Goal: Transaction & Acquisition: Purchase product/service

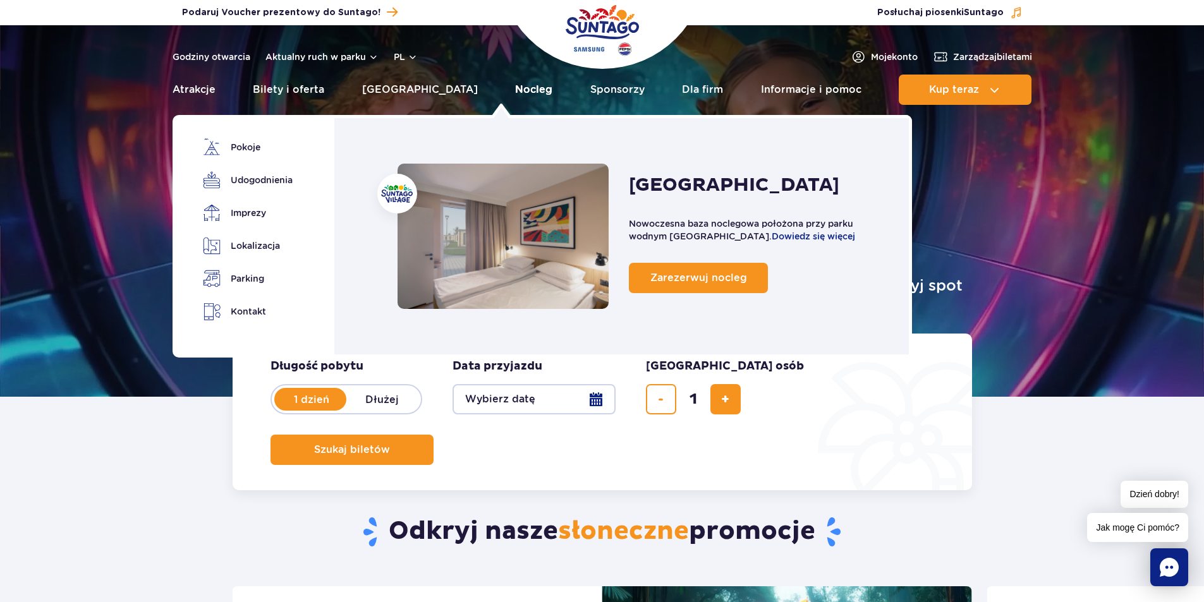
click at [515, 85] on link "Nocleg" at bounding box center [533, 90] width 37 height 30
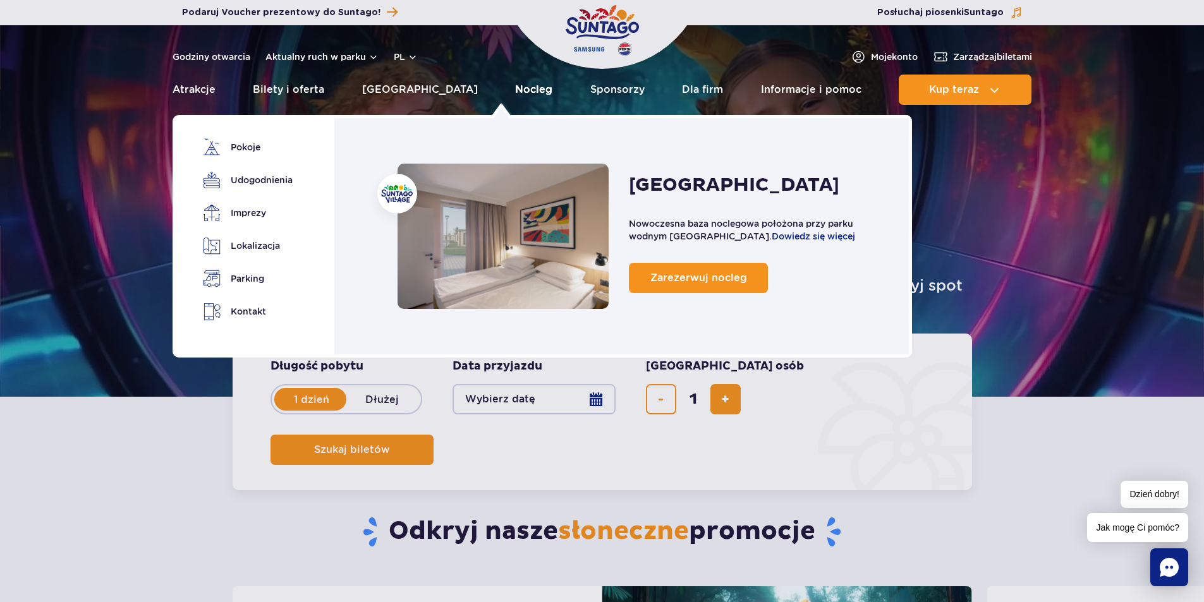
click at [516, 95] on link "Nocleg" at bounding box center [533, 90] width 37 height 30
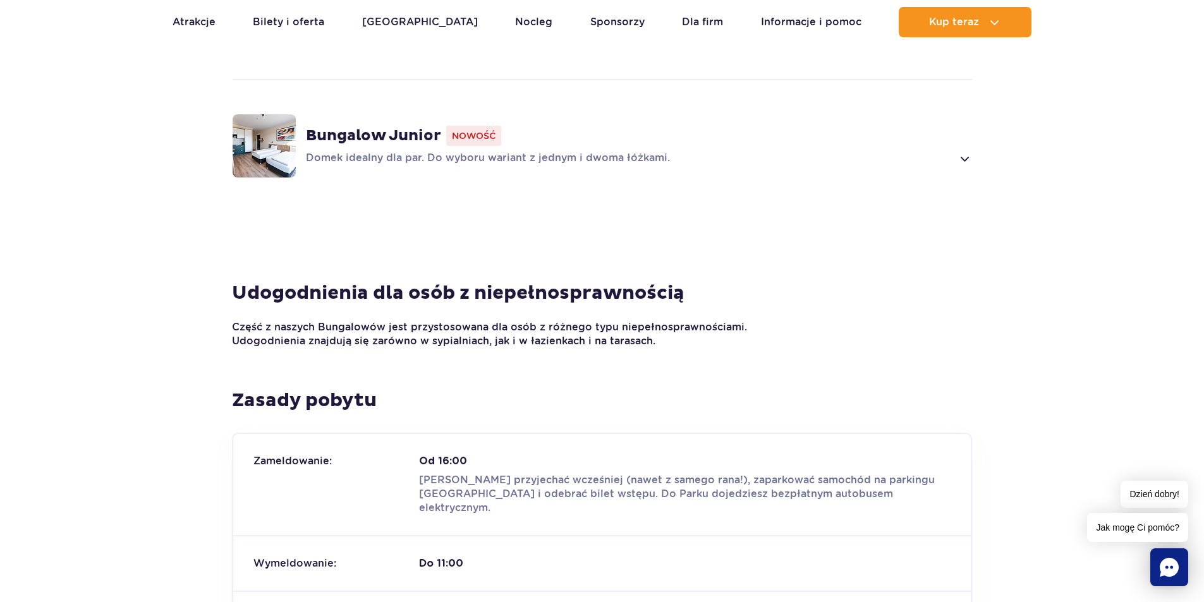
scroll to position [842, 0]
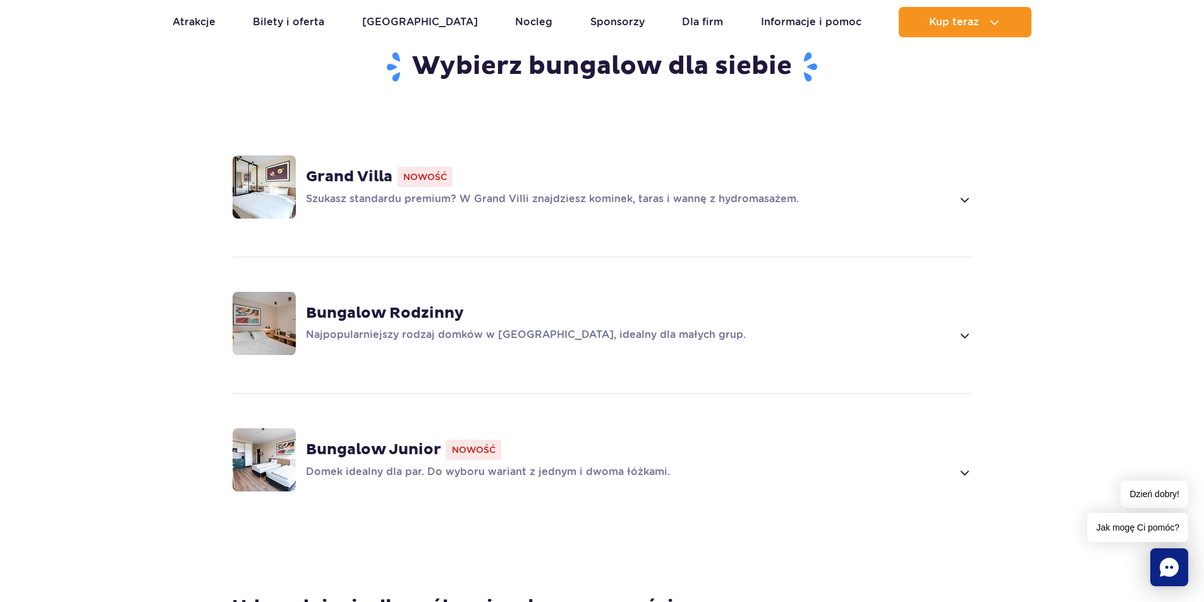
click at [348, 167] on strong "Grand Villa" at bounding box center [349, 176] width 87 height 19
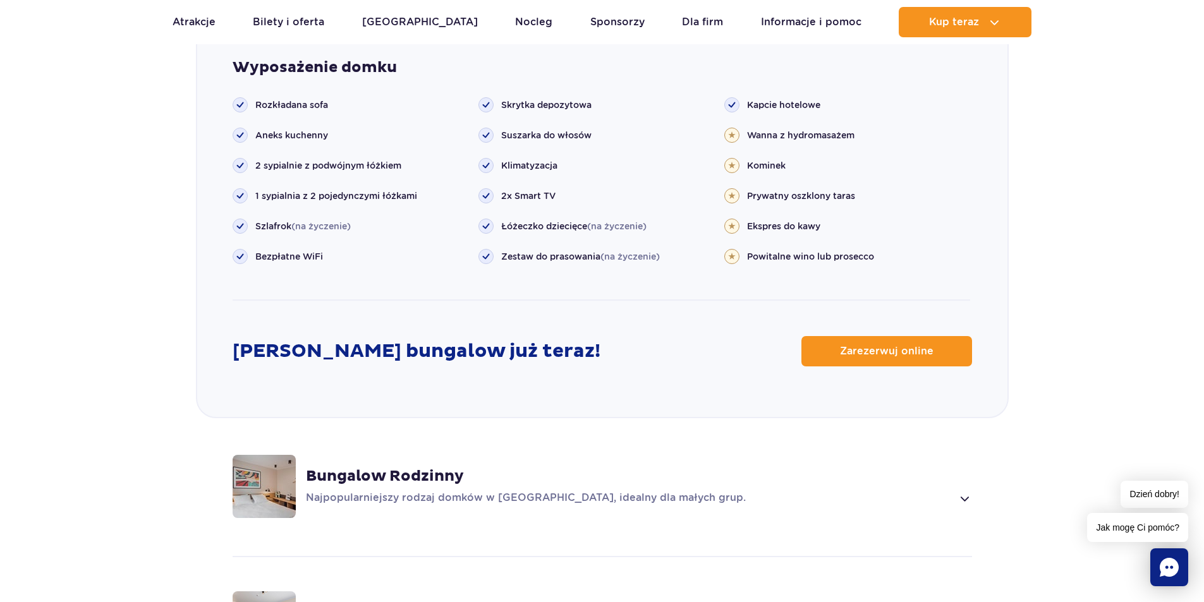
scroll to position [1623, 0]
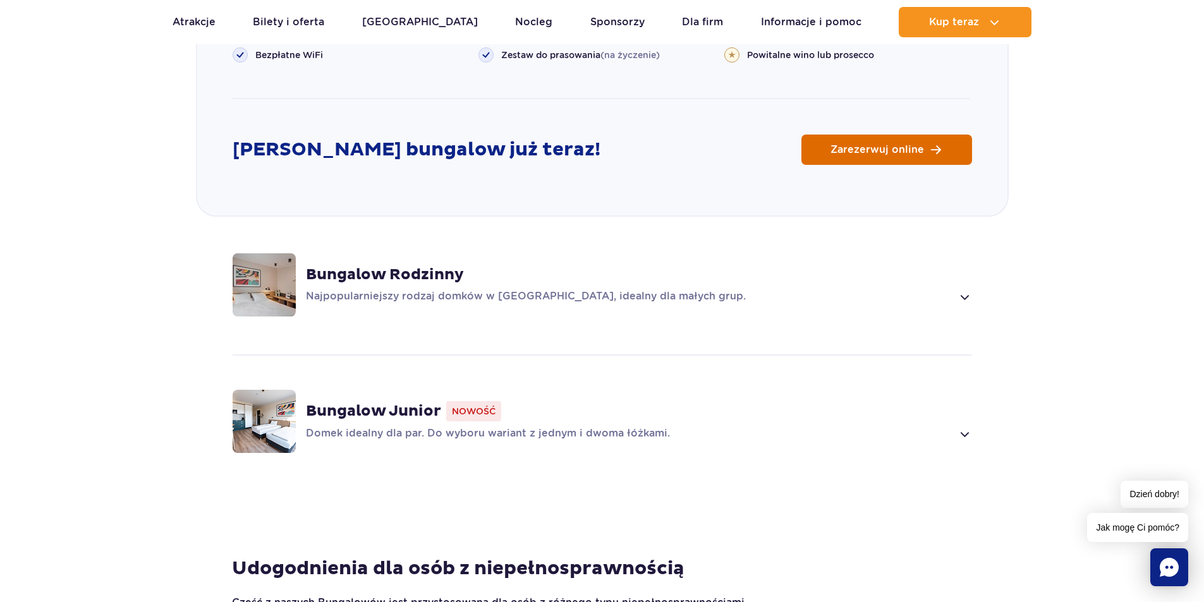
click at [847, 145] on span "Zarezerwuj online" at bounding box center [877, 150] width 94 height 10
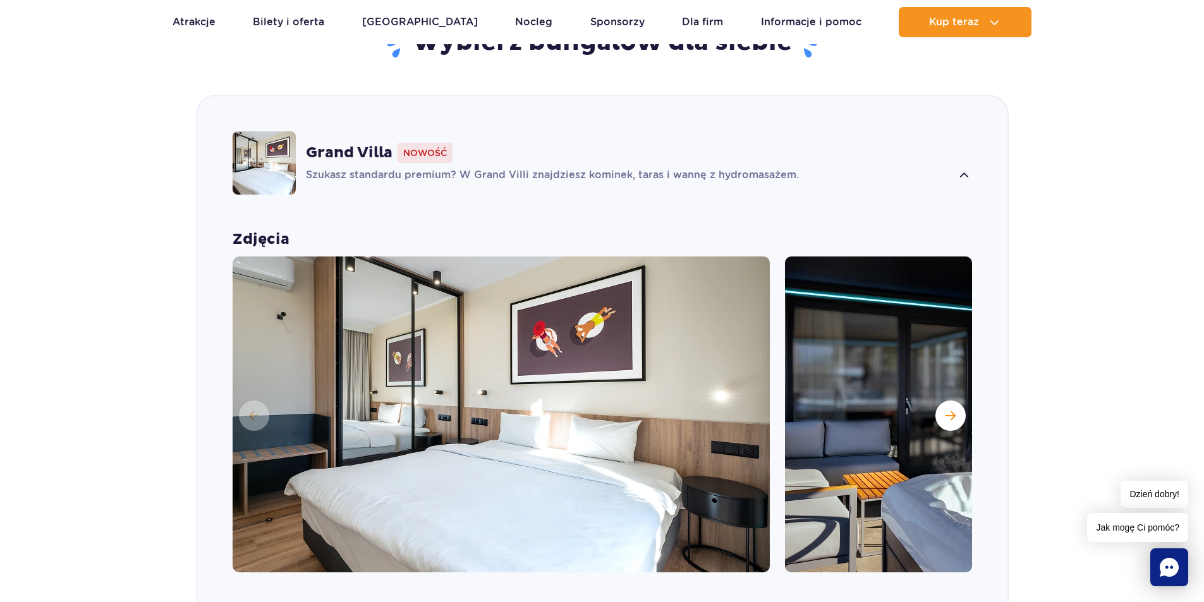
scroll to position [780, 0]
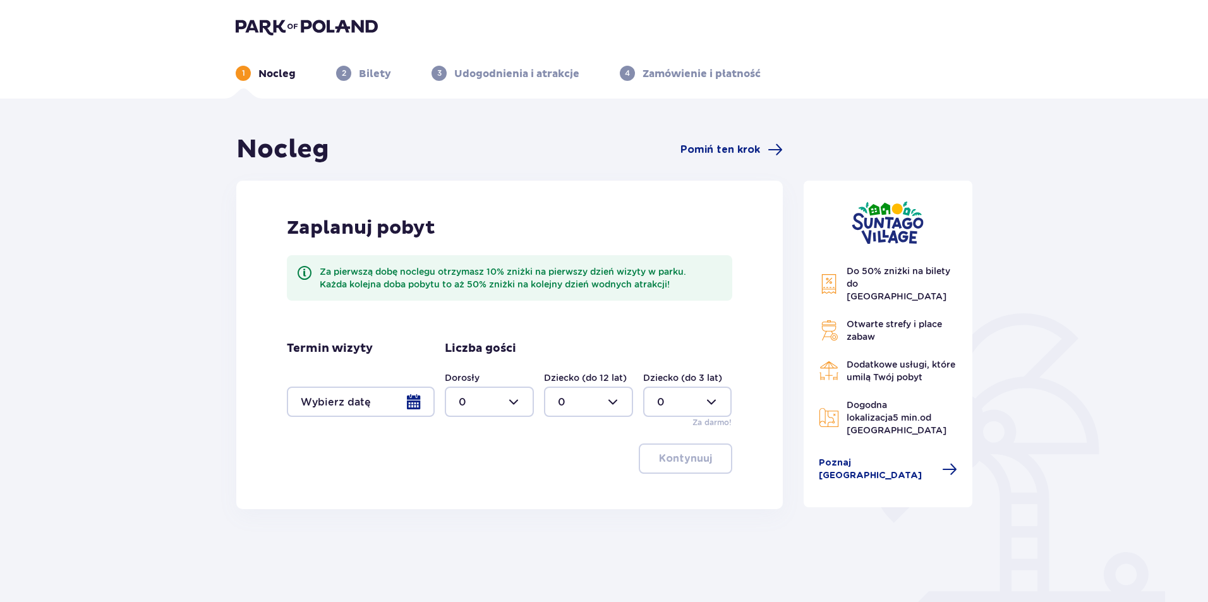
click at [404, 398] on div at bounding box center [361, 402] width 148 height 30
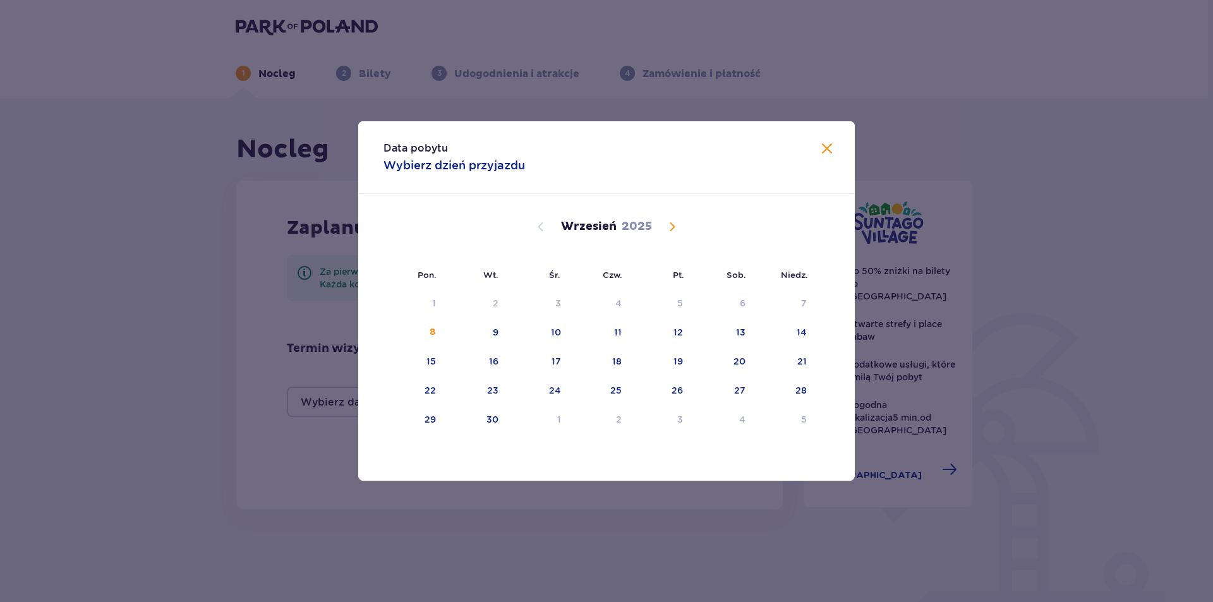
click at [667, 226] on span "Calendar" at bounding box center [672, 226] width 15 height 15
click at [802, 334] on div "9" at bounding box center [804, 332] width 6 height 13
click at [432, 368] on div "10" at bounding box center [415, 362] width 63 height 28
type input "09.11.25 - 10.11.25"
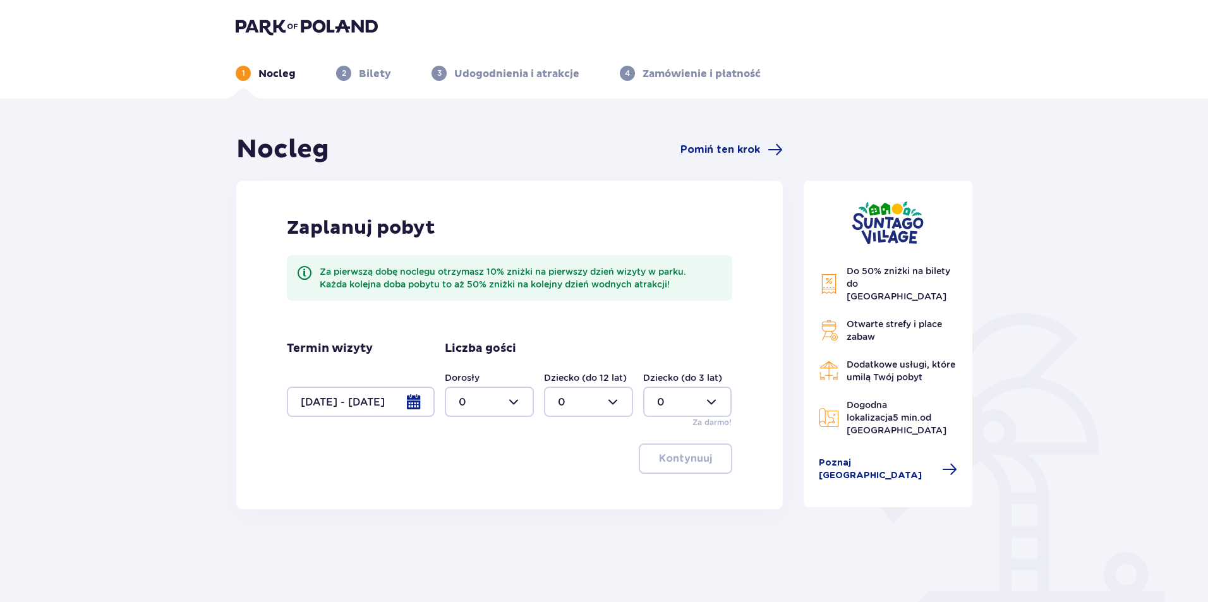
click at [516, 402] on div at bounding box center [489, 402] width 89 height 30
click at [464, 487] on p "2" at bounding box center [462, 494] width 6 height 14
type input "2"
click at [572, 407] on div at bounding box center [588, 402] width 89 height 30
click at [562, 487] on p "2" at bounding box center [561, 494] width 6 height 14
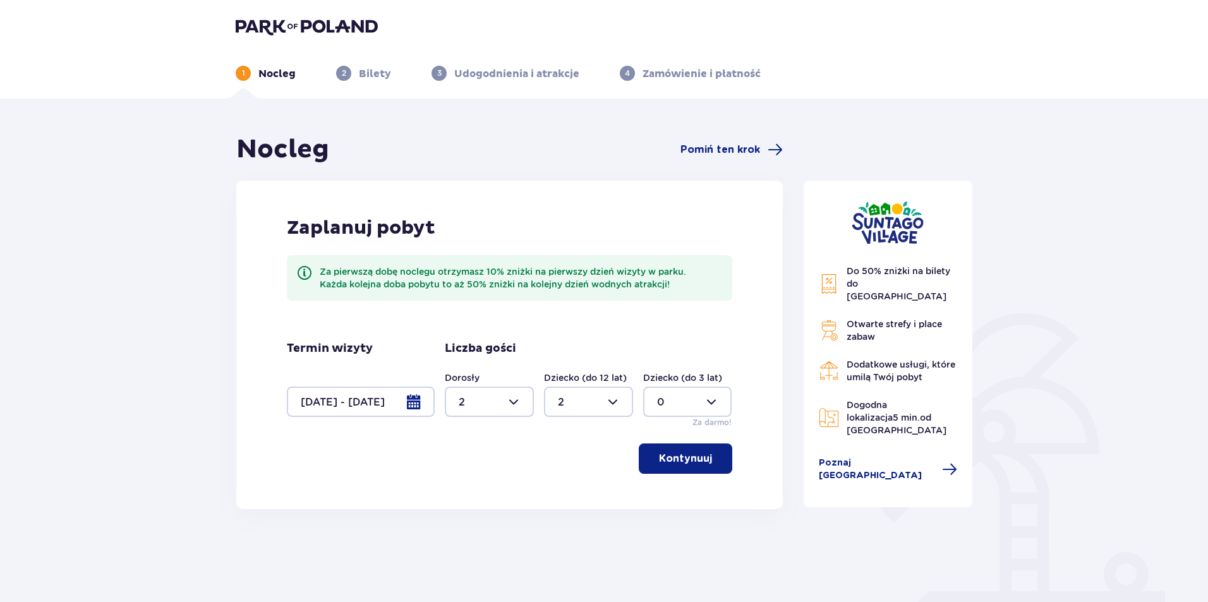
type input "2"
click at [662, 461] on p "Kontynuuj" at bounding box center [685, 459] width 53 height 14
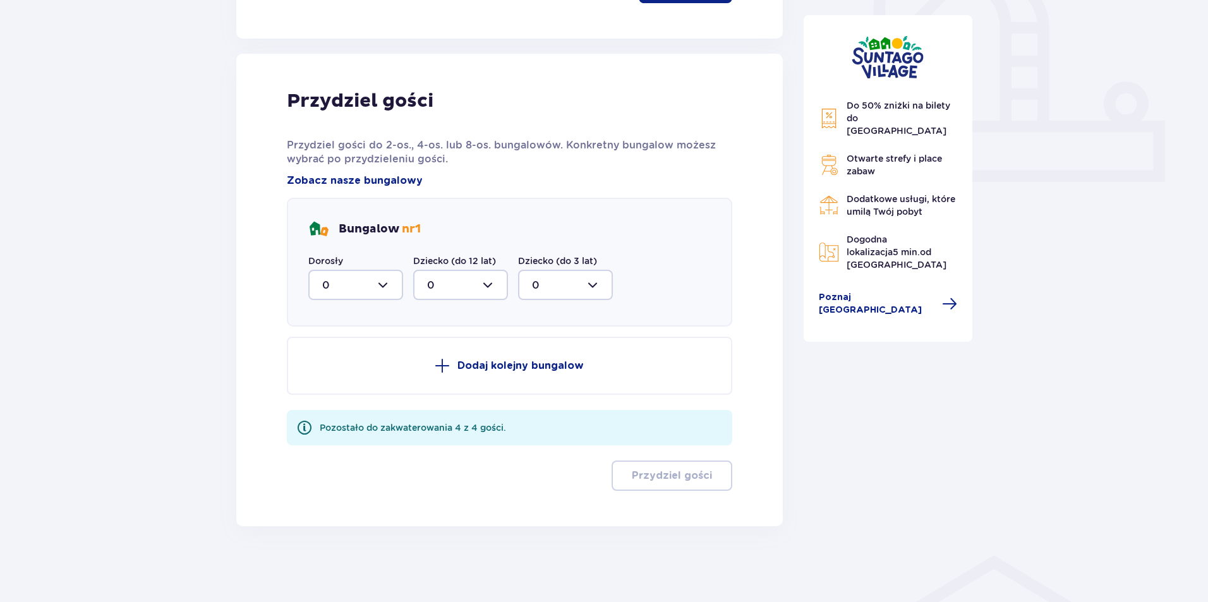
scroll to position [260, 0]
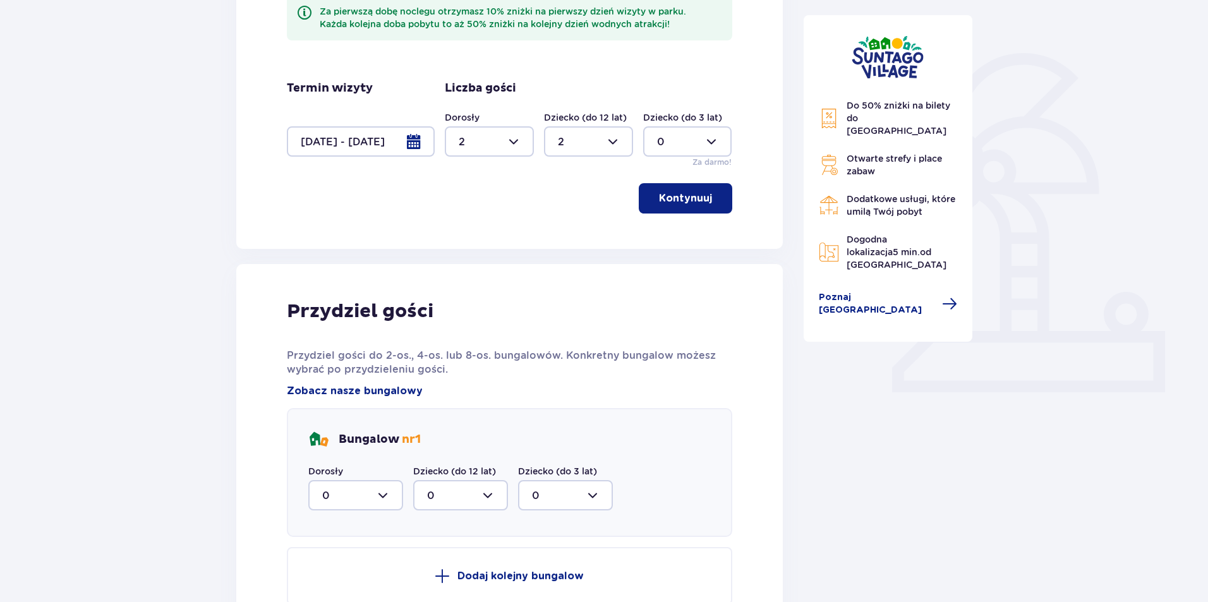
click at [662, 190] on button "Kontynuuj" at bounding box center [686, 198] width 94 height 30
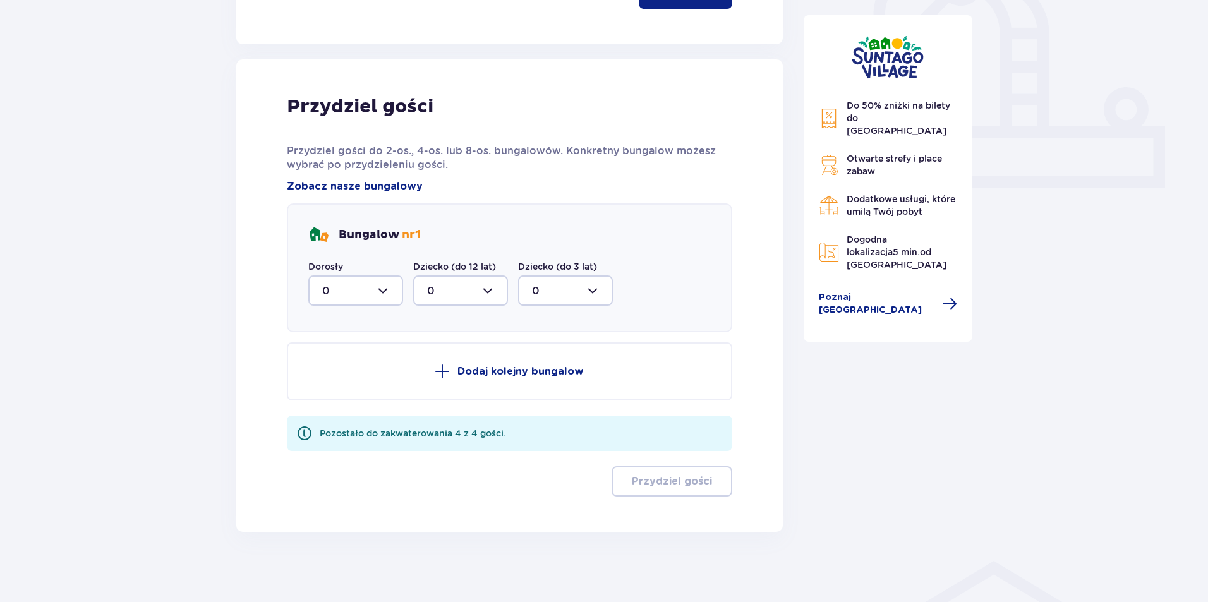
scroll to position [471, 0]
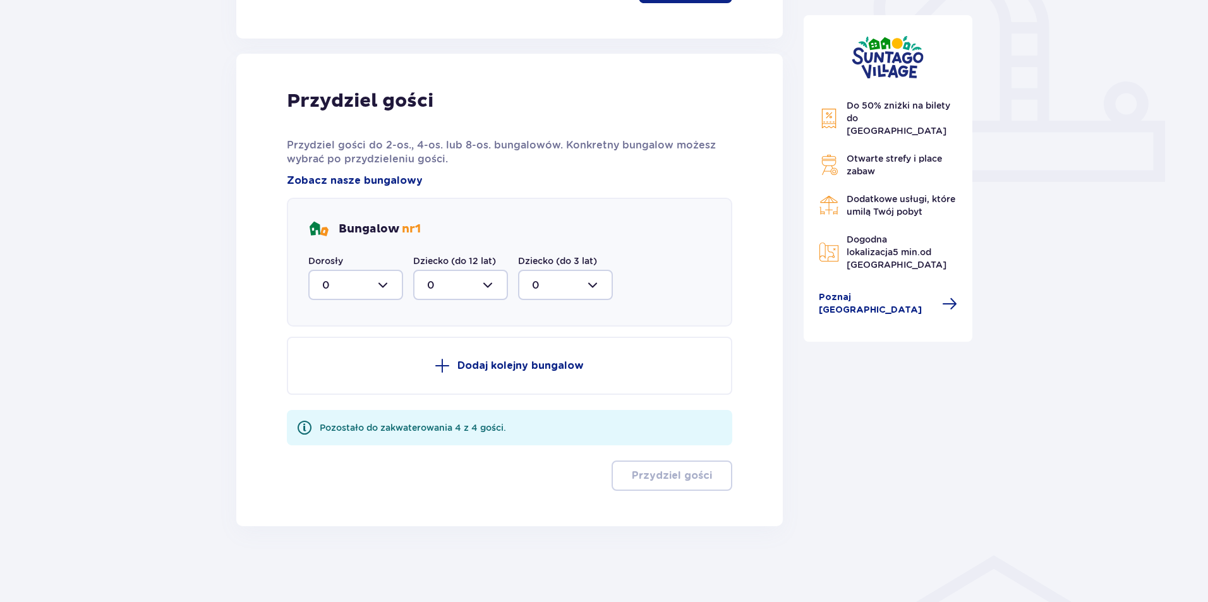
click at [392, 275] on div at bounding box center [355, 285] width 95 height 30
click at [344, 378] on div "2" at bounding box center [355, 377] width 67 height 14
type input "2"
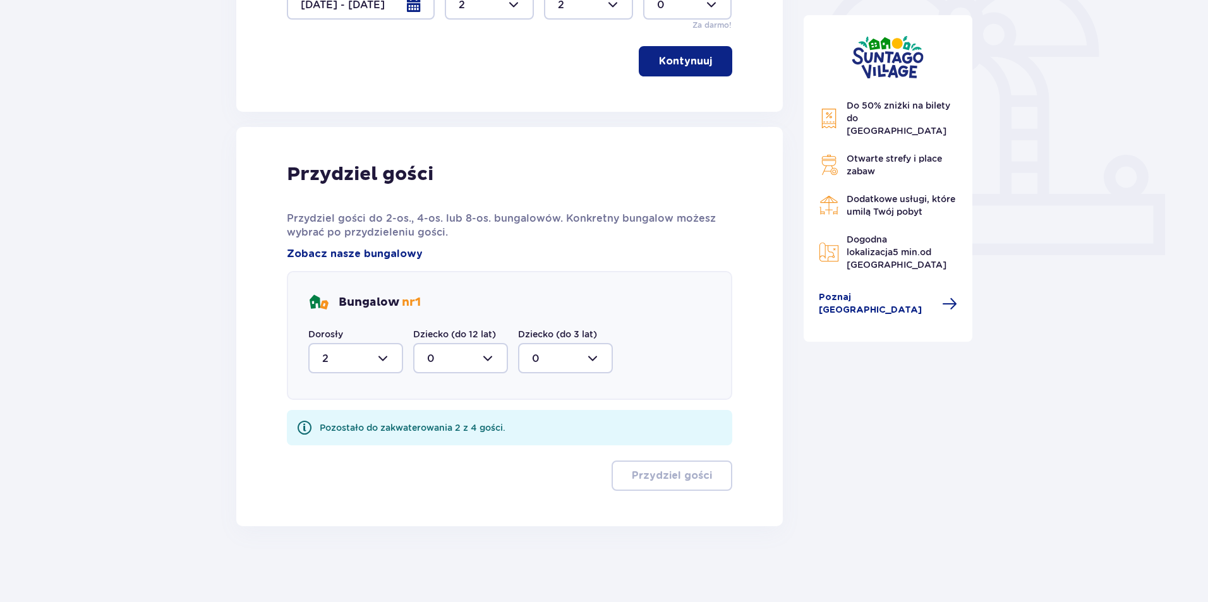
click at [478, 365] on div at bounding box center [460, 358] width 95 height 30
click at [437, 450] on div "2" at bounding box center [460, 450] width 67 height 14
type input "2"
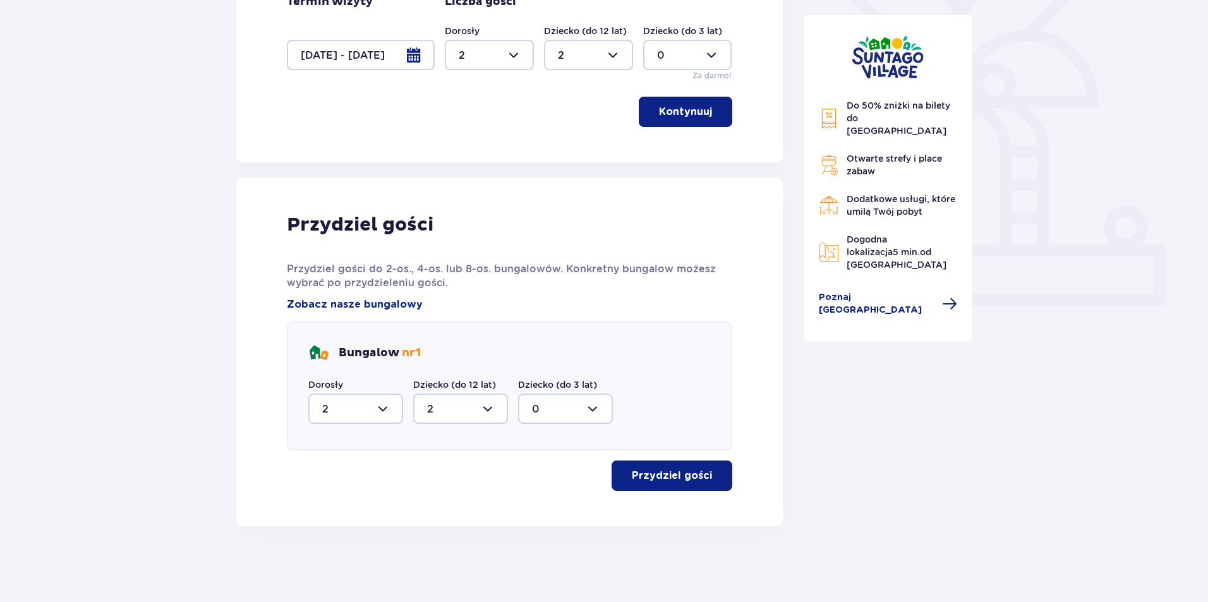
scroll to position [347, 0]
click at [665, 470] on p "Przydziel gości" at bounding box center [672, 476] width 80 height 14
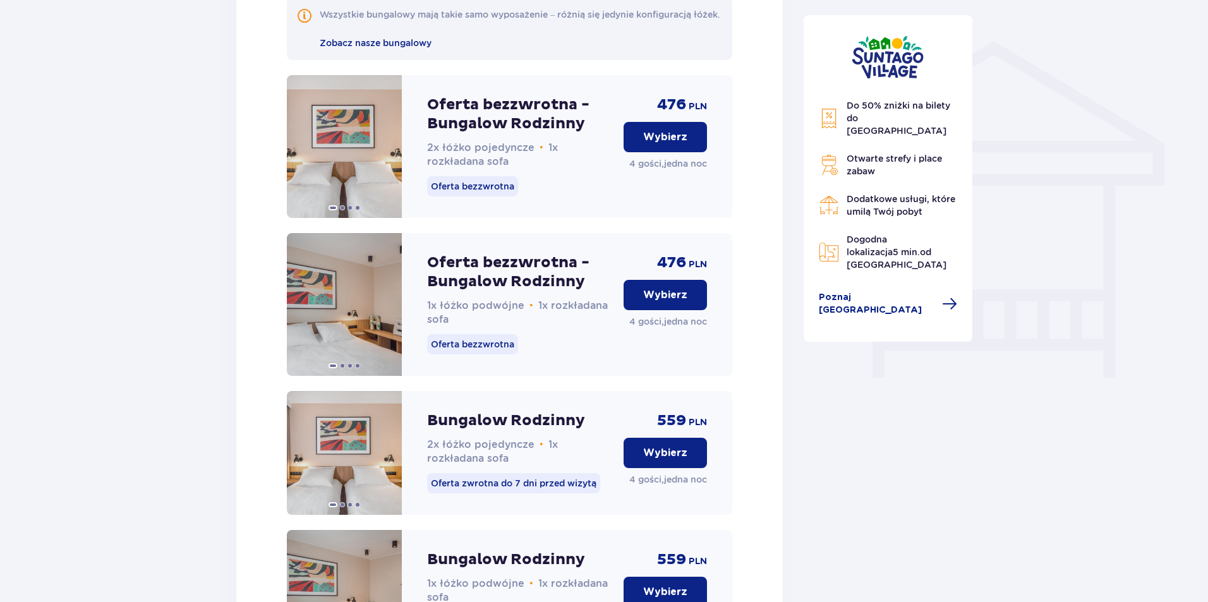
scroll to position [978, 0]
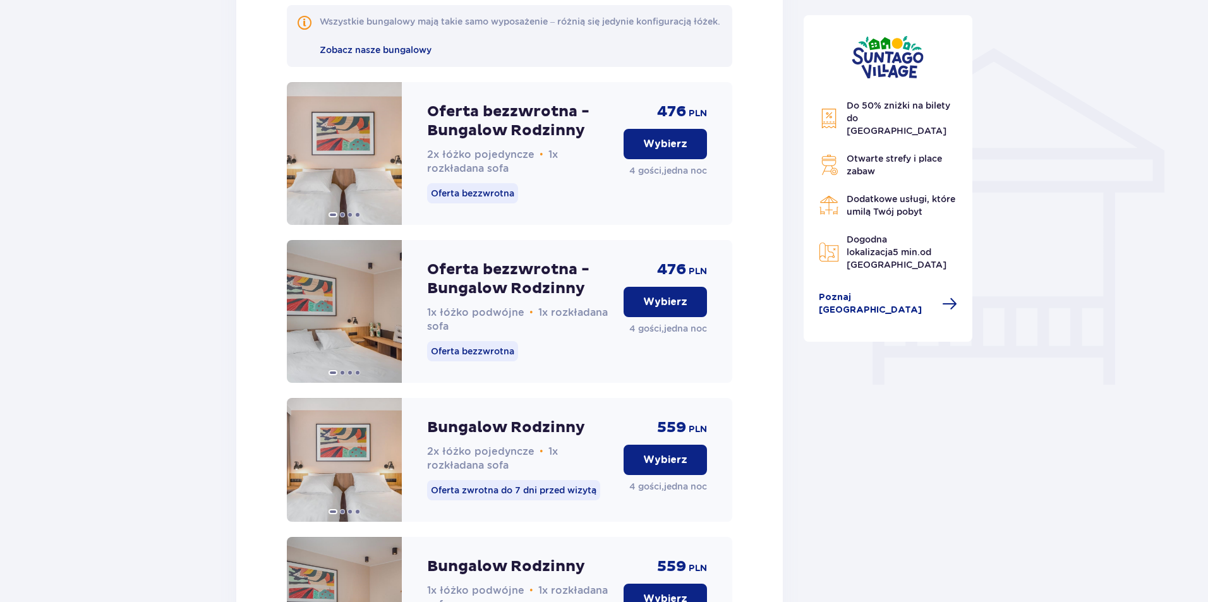
click at [471, 203] on p "Oferta bezzwrotna" at bounding box center [472, 193] width 91 height 20
click at [650, 151] on p "Wybierz" at bounding box center [665, 144] width 44 height 14
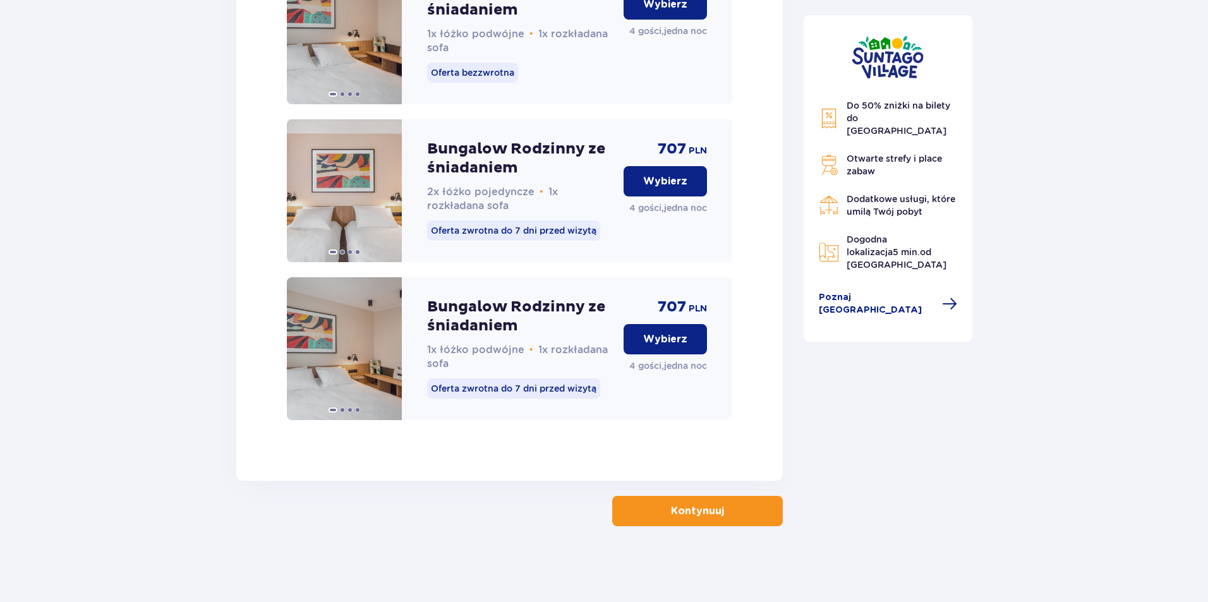
scroll to position [1901, 0]
click at [698, 509] on p "Kontynuuj" at bounding box center [697, 511] width 53 height 14
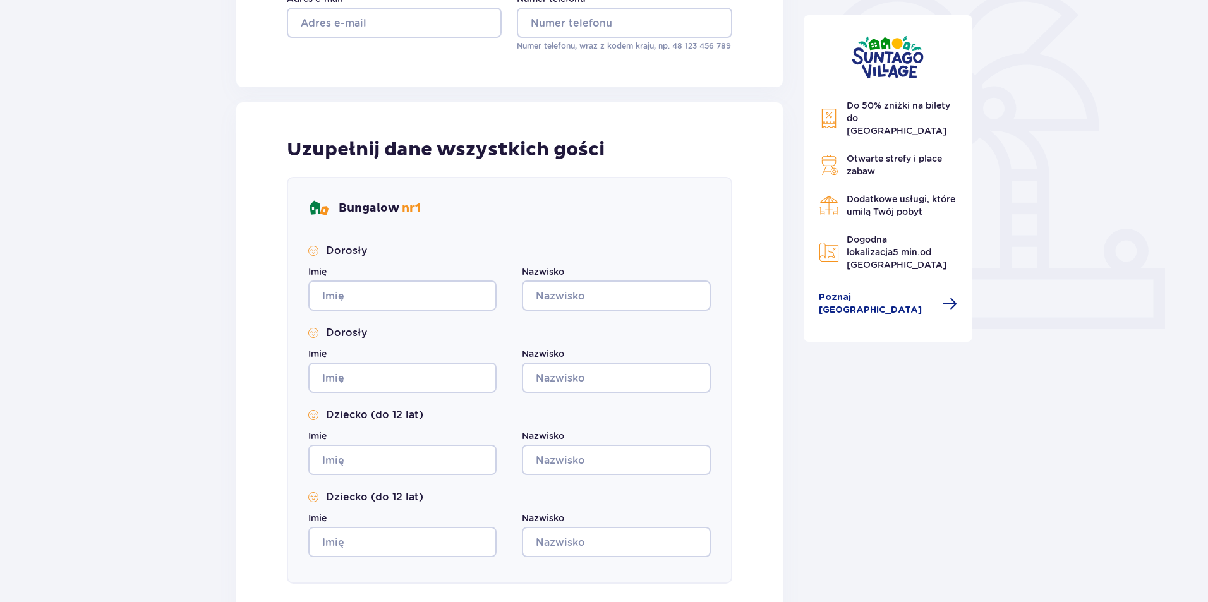
scroll to position [543, 0]
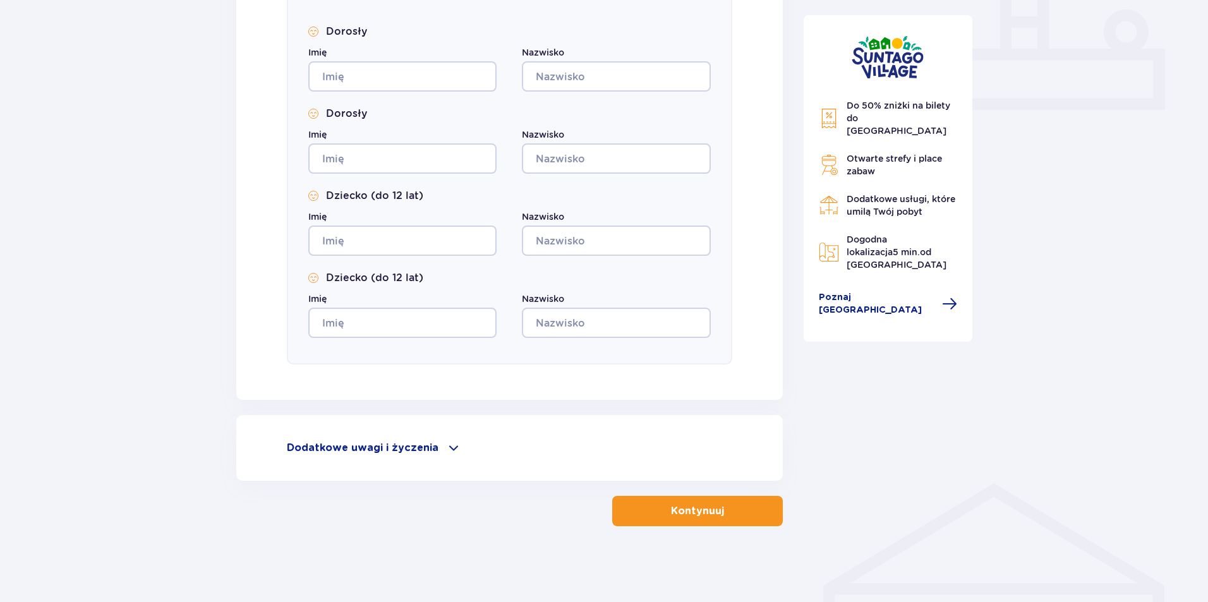
click at [361, 446] on p "Dodatkowe uwagi i życzenia" at bounding box center [363, 448] width 152 height 14
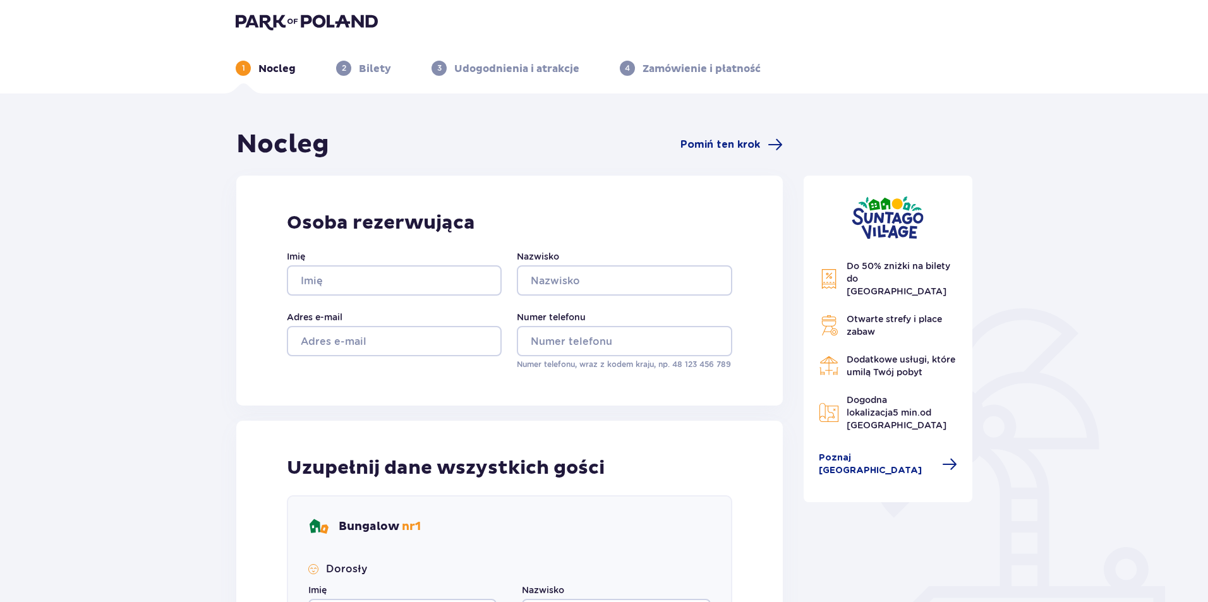
scroll to position [0, 0]
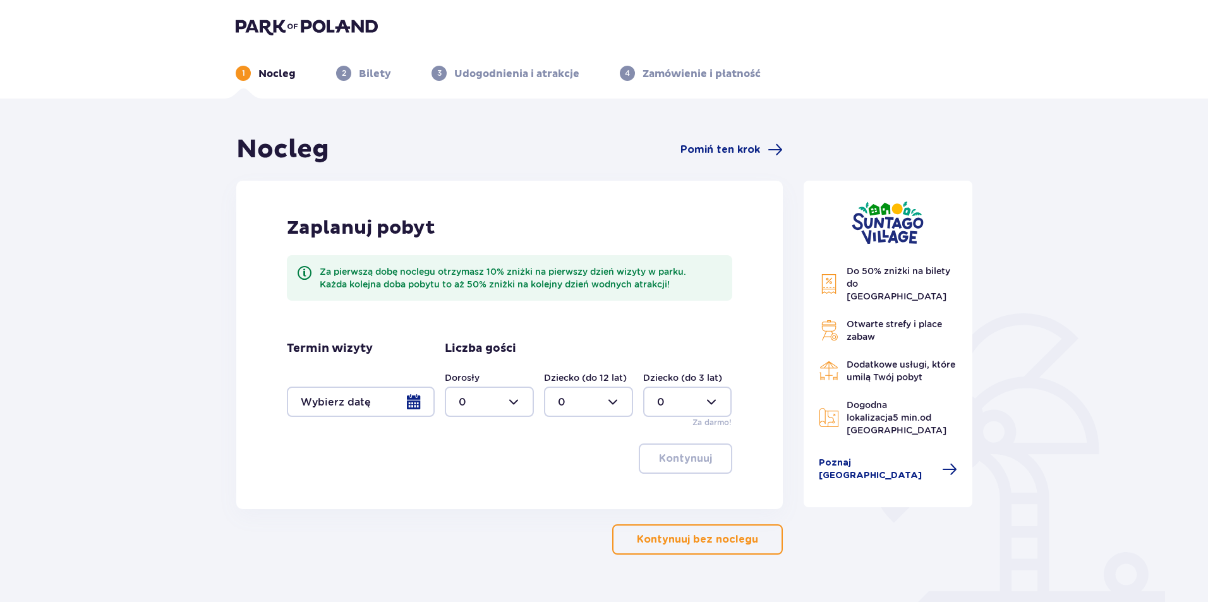
scroll to position [100, 0]
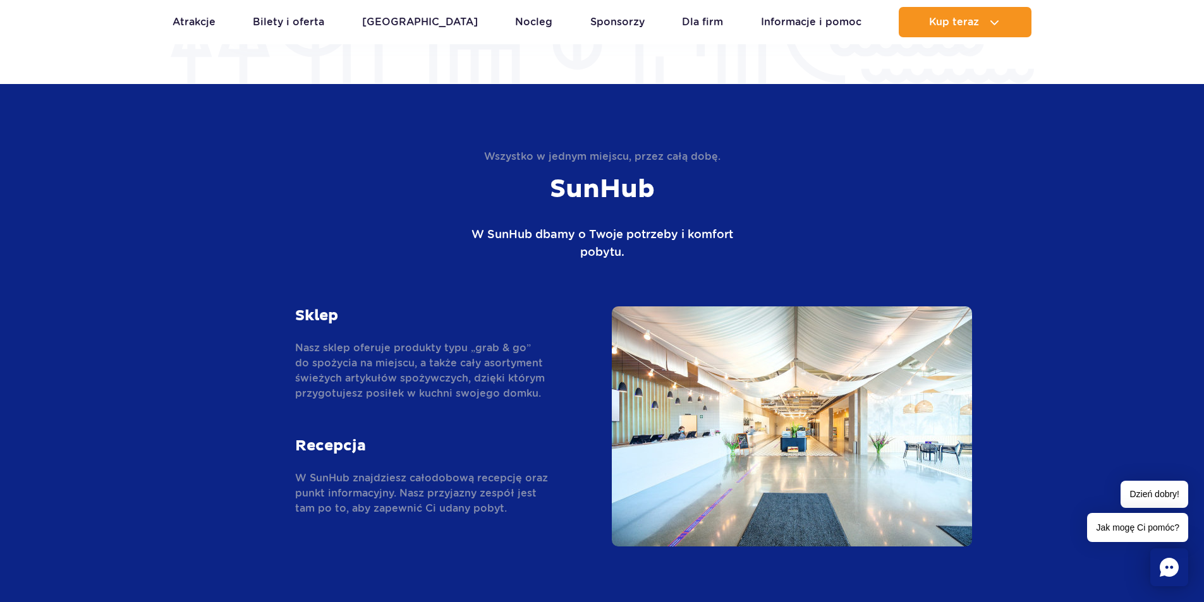
scroll to position [2001, 0]
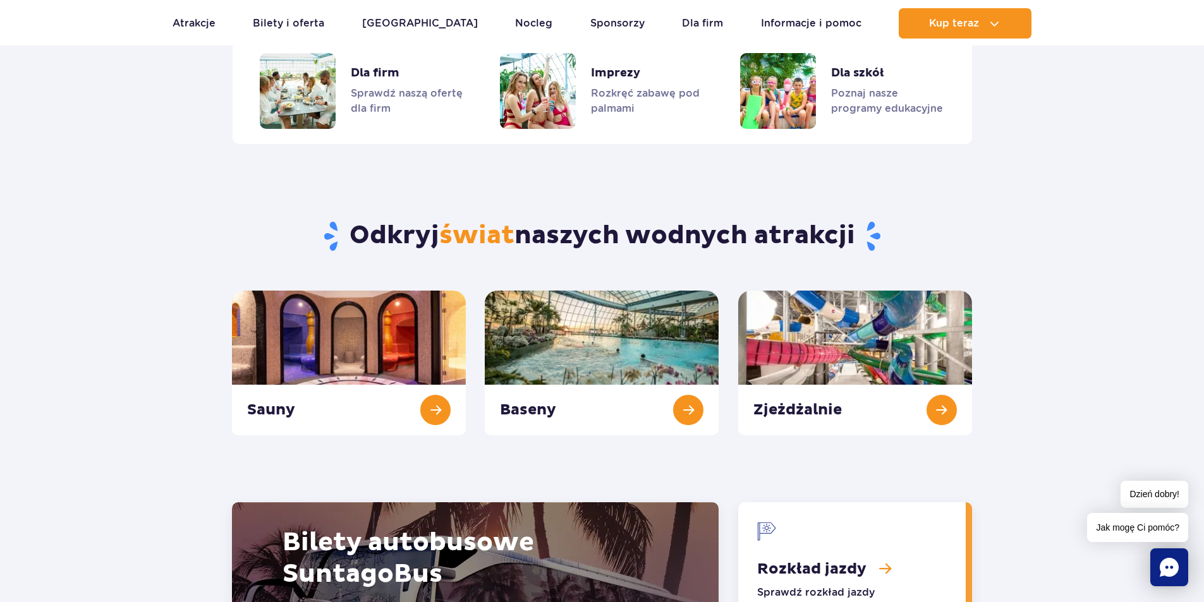
scroll to position [1158, 0]
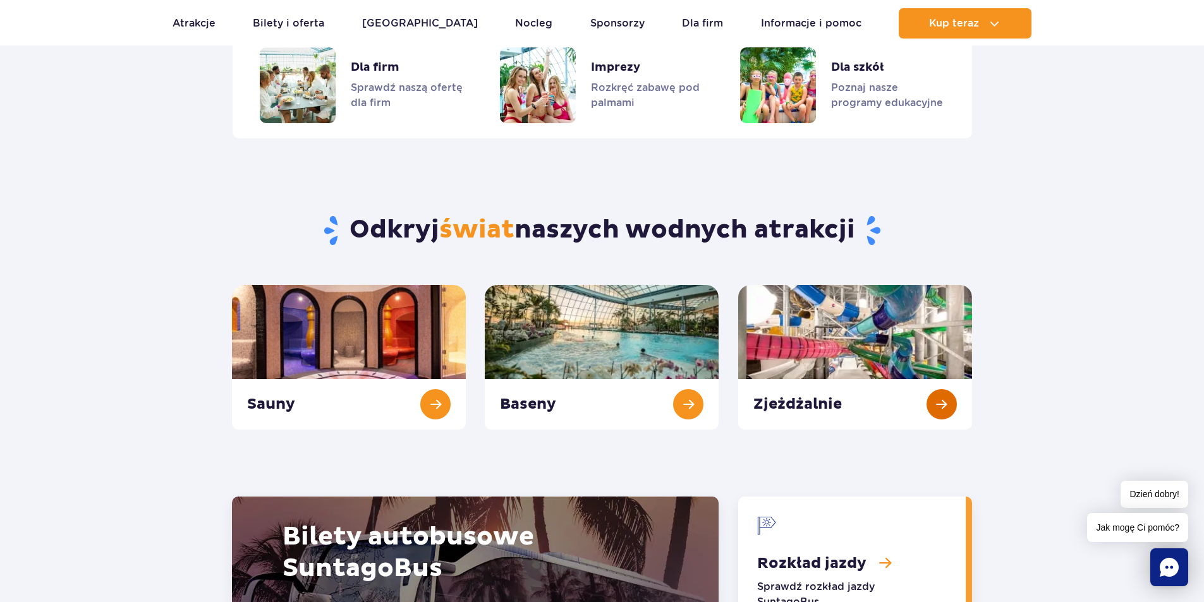
click at [940, 405] on link "Zjeżdżalnie" at bounding box center [855, 357] width 234 height 145
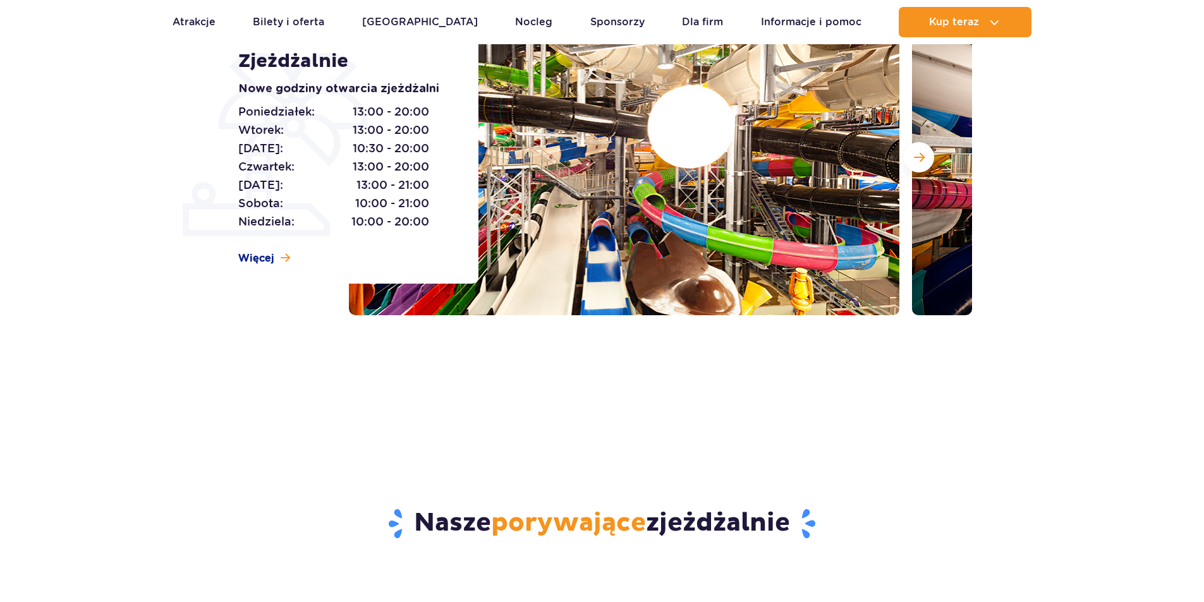
scroll to position [106, 0]
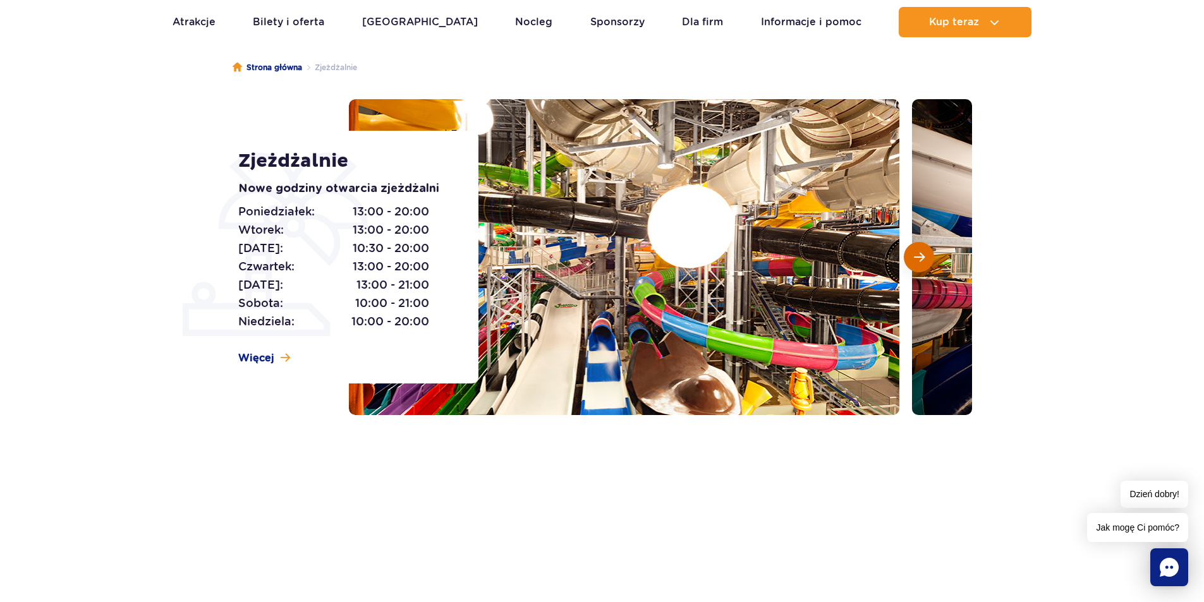
click at [924, 263] on button "Następny slajd" at bounding box center [919, 257] width 30 height 30
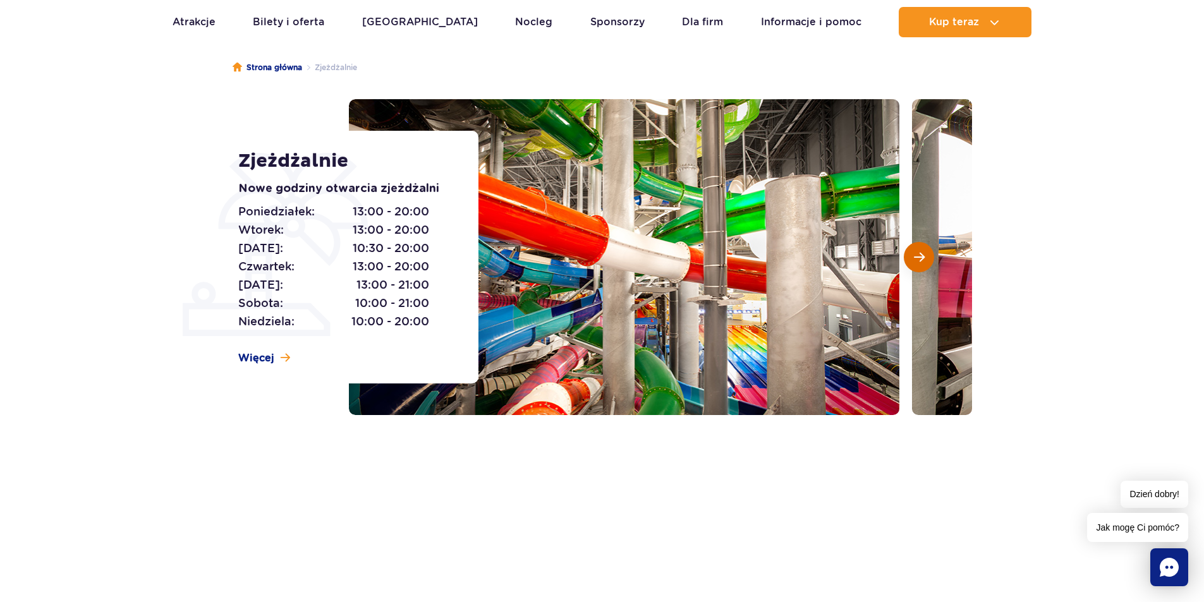
click at [924, 263] on button "Następny slajd" at bounding box center [919, 257] width 30 height 30
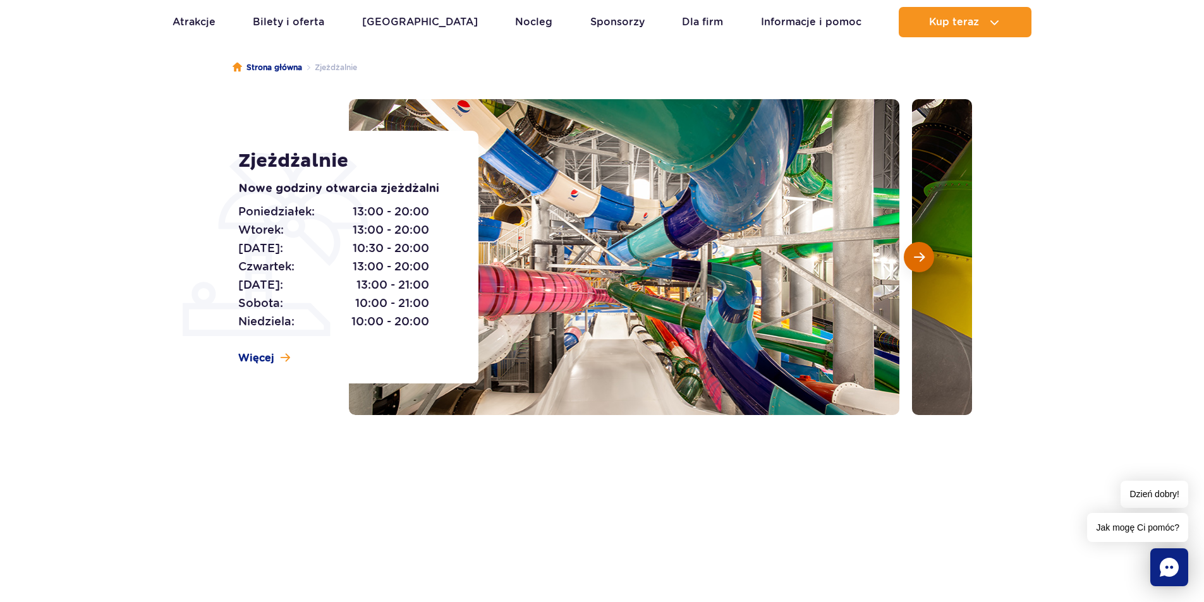
click at [924, 263] on button "Następny slajd" at bounding box center [919, 257] width 30 height 30
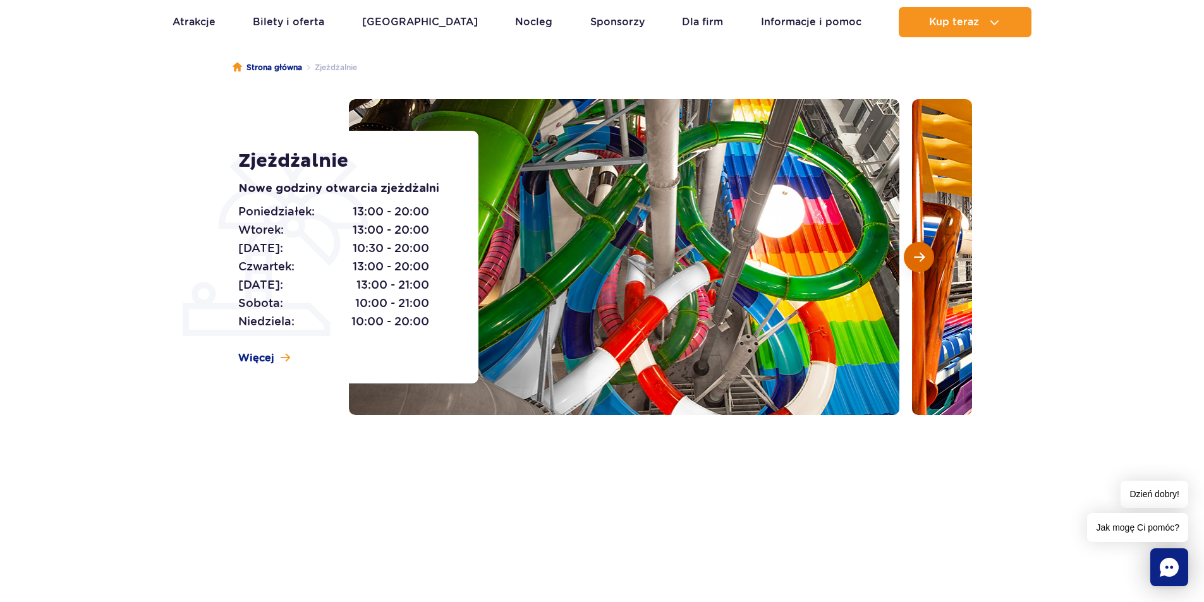
click at [924, 263] on button "Następny slajd" at bounding box center [919, 257] width 30 height 30
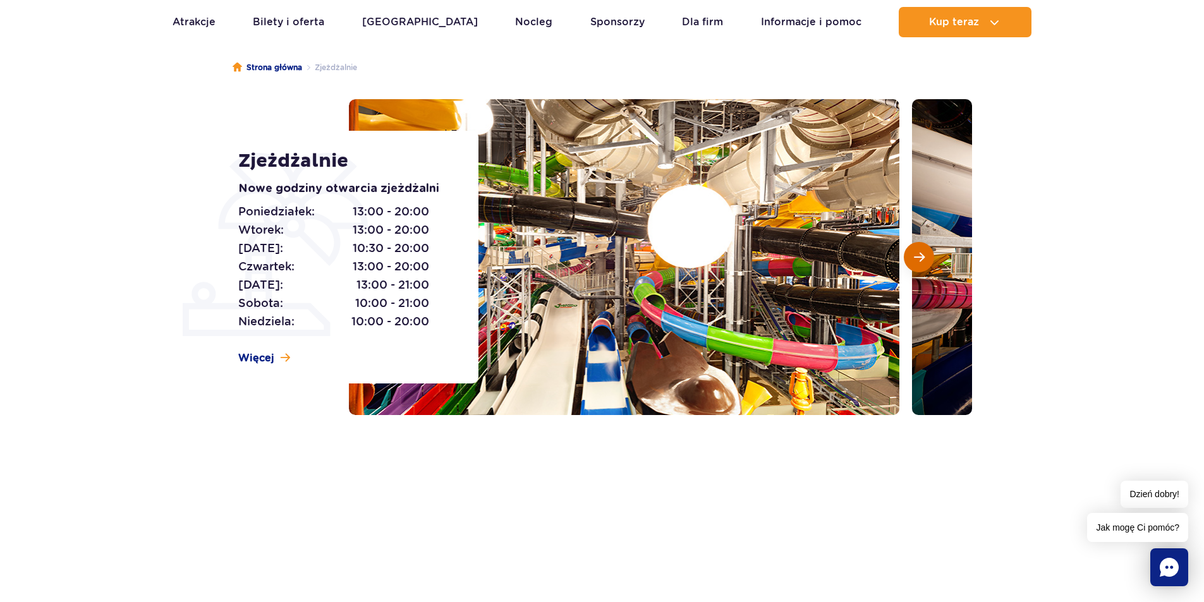
click at [924, 263] on button "Następny slajd" at bounding box center [919, 257] width 30 height 30
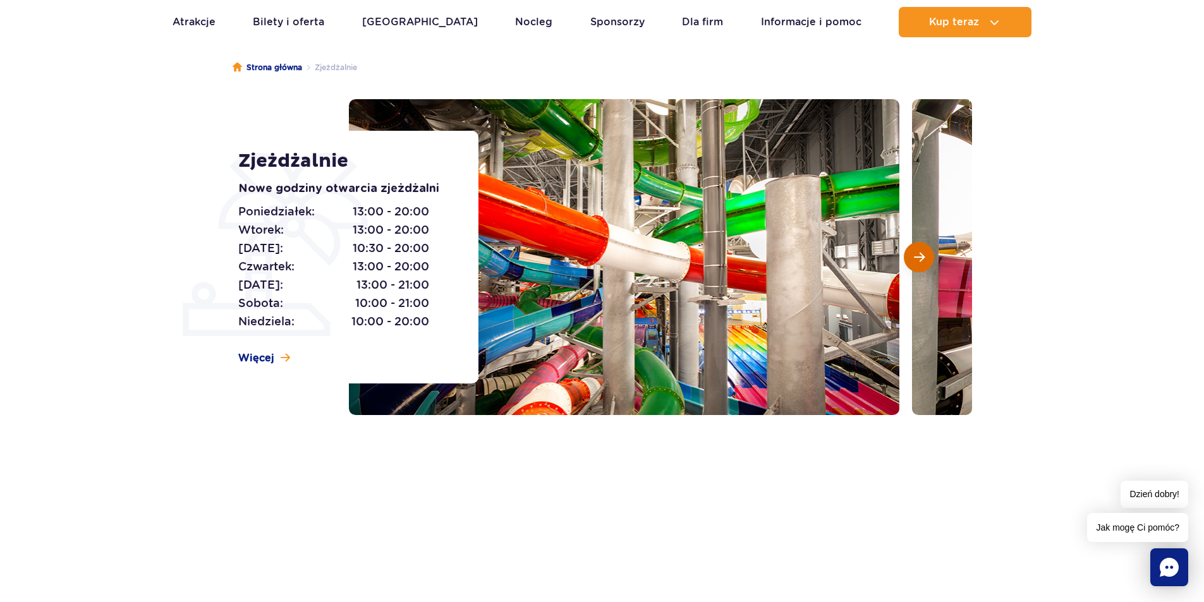
click at [924, 263] on button "Następny slajd" at bounding box center [919, 257] width 30 height 30
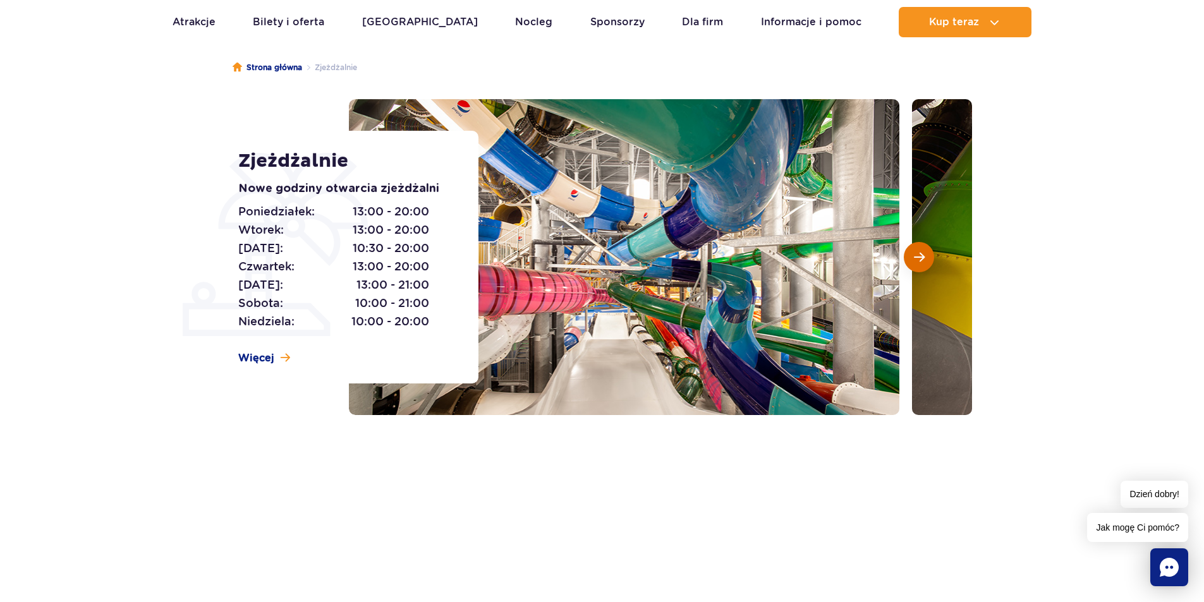
click at [924, 263] on button "Następny slajd" at bounding box center [919, 257] width 30 height 30
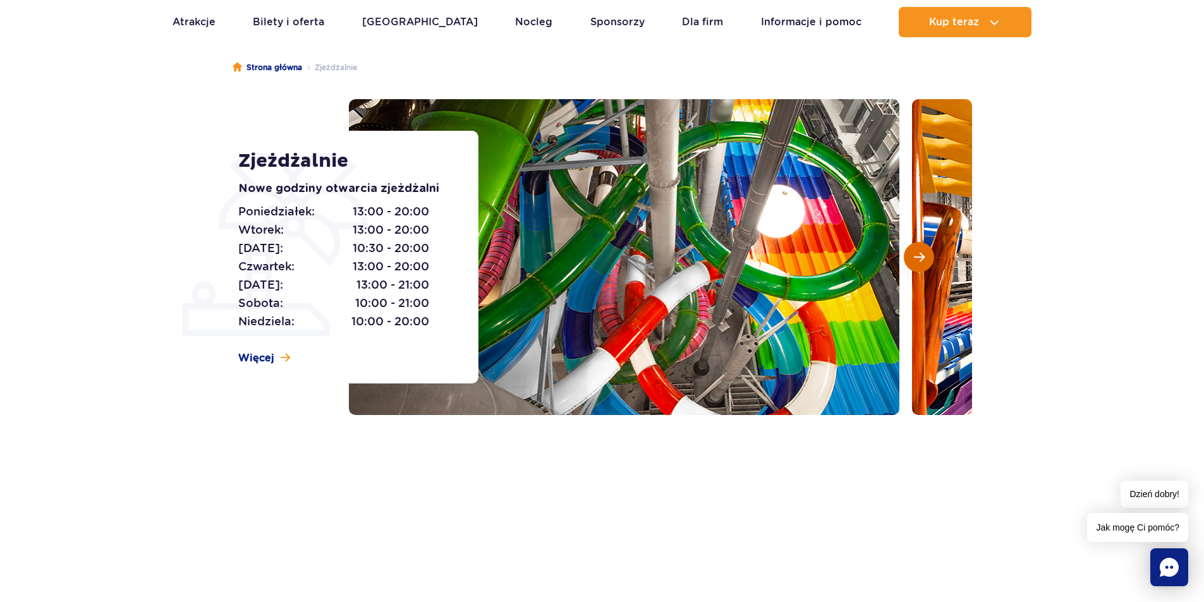
click at [924, 263] on button "Następny slajd" at bounding box center [919, 257] width 30 height 30
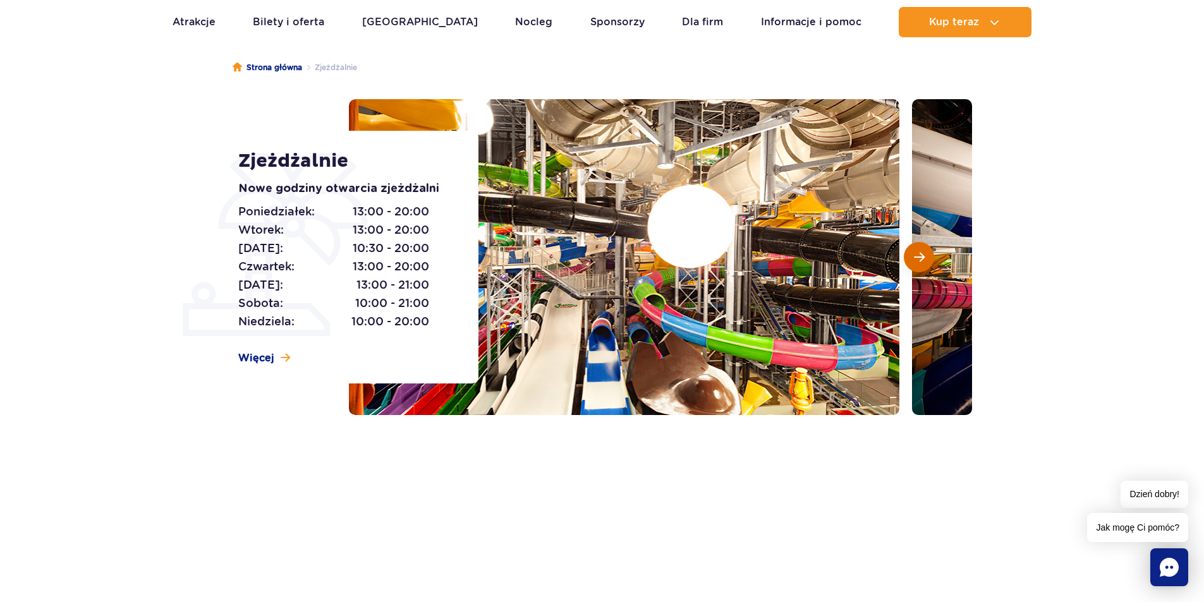
click at [924, 263] on button "Następny slajd" at bounding box center [919, 257] width 30 height 30
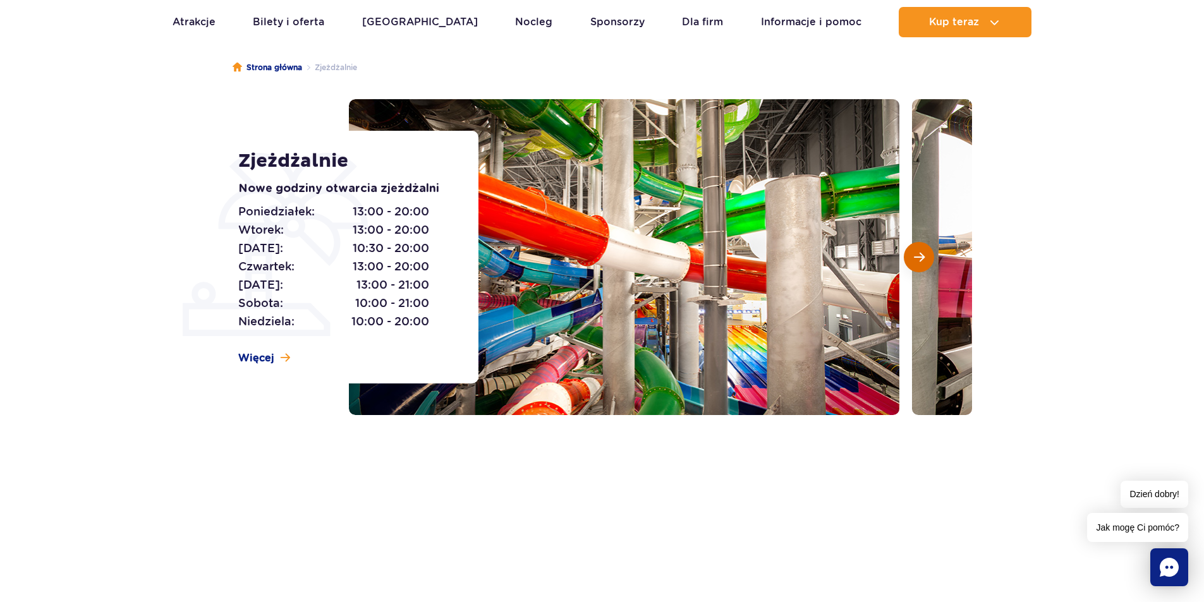
click at [924, 263] on button "Następny slajd" at bounding box center [919, 257] width 30 height 30
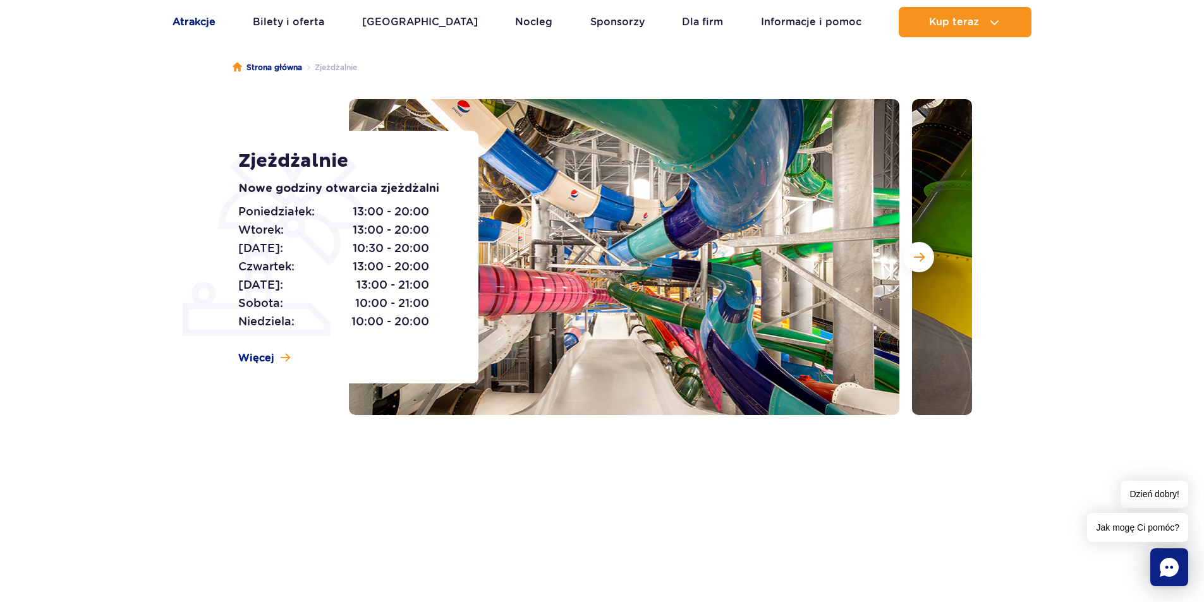
click at [198, 20] on link "Atrakcje" at bounding box center [193, 22] width 43 height 30
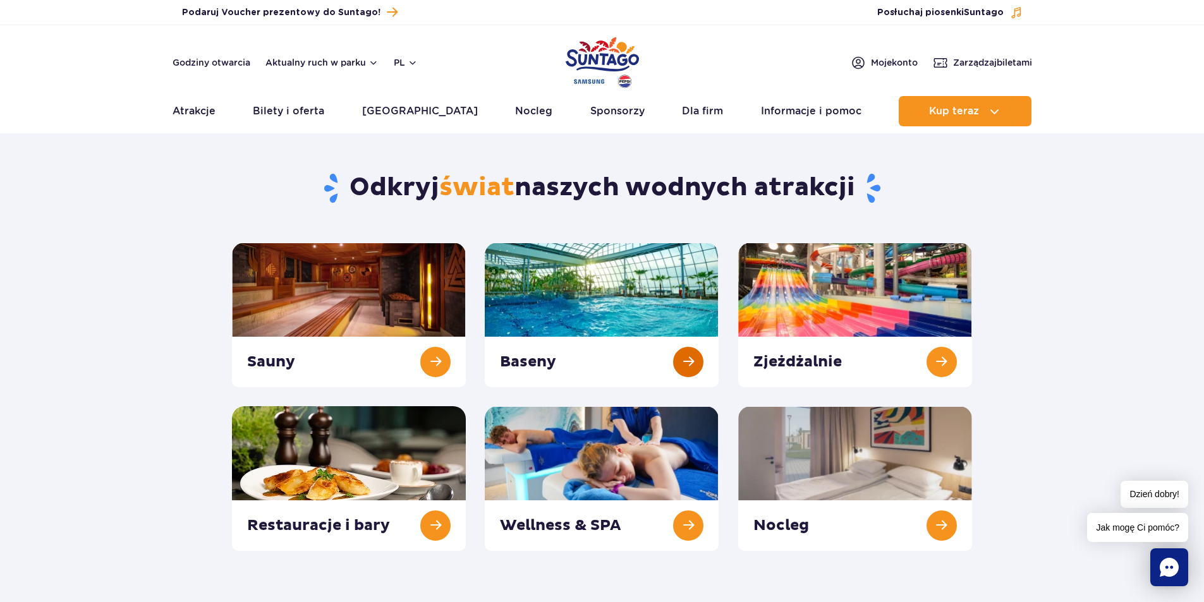
click at [690, 365] on link at bounding box center [602, 315] width 234 height 145
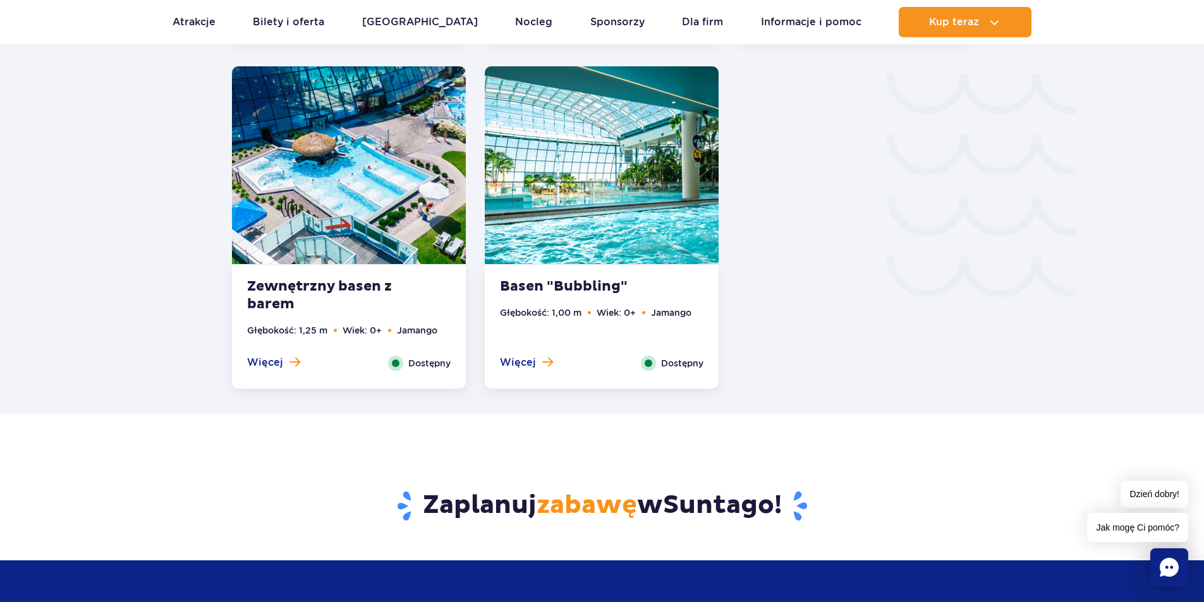
scroll to position [2317, 0]
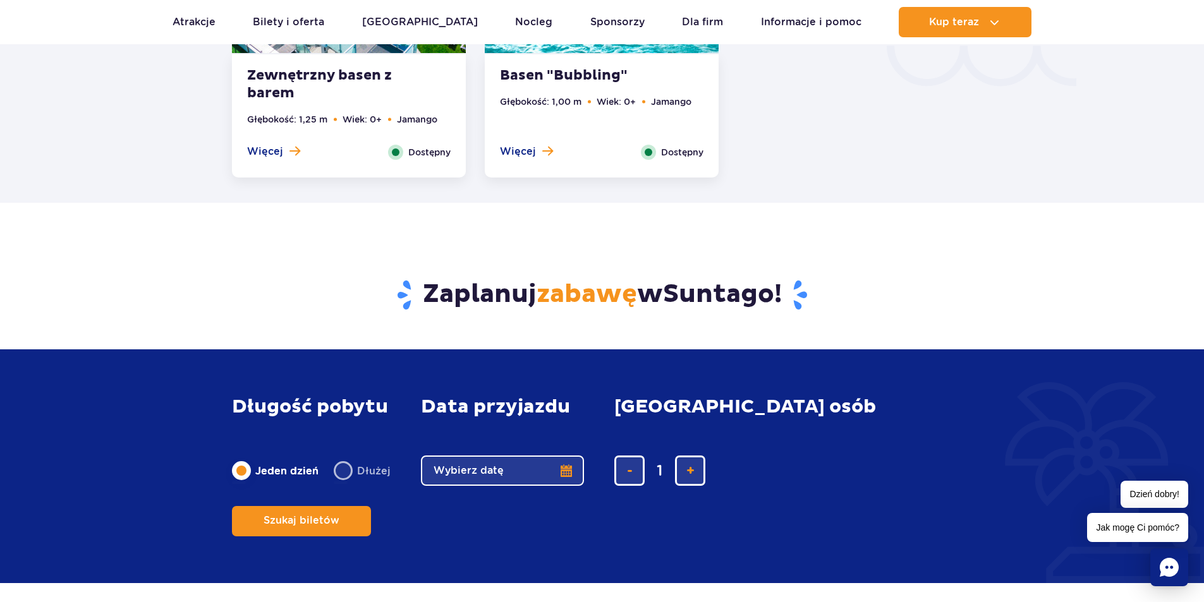
click at [490, 486] on button "Wybierz datę" at bounding box center [502, 471] width 163 height 30
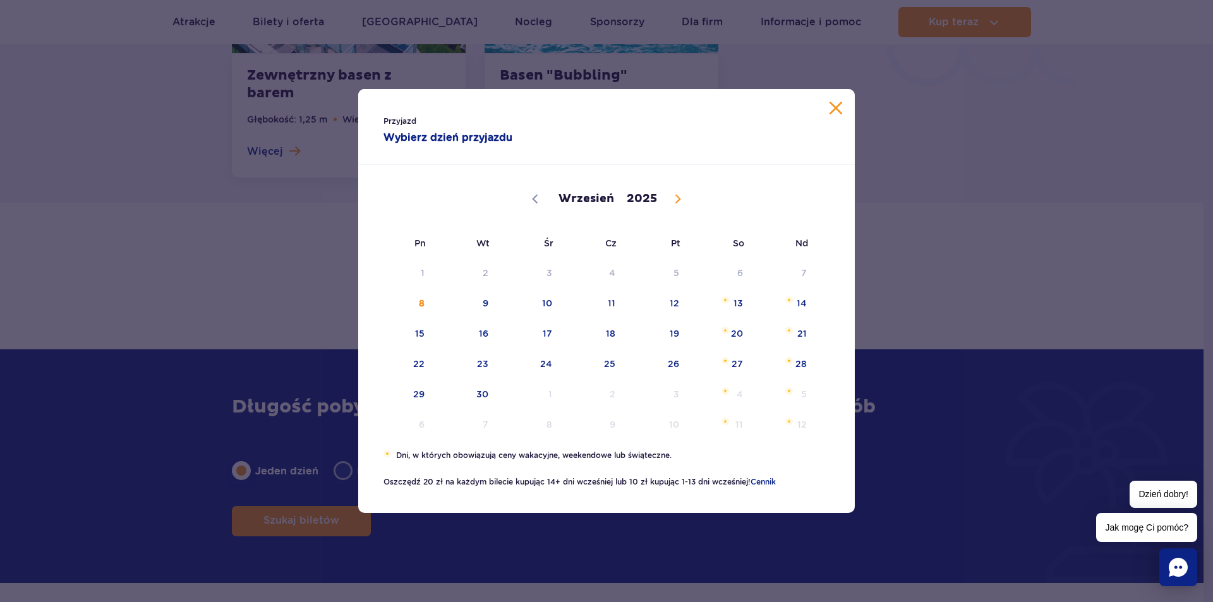
click at [680, 203] on icon at bounding box center [678, 199] width 9 height 9
click at [539, 200] on icon at bounding box center [535, 199] width 9 height 9
click at [670, 196] on span at bounding box center [677, 198] width 21 height 21
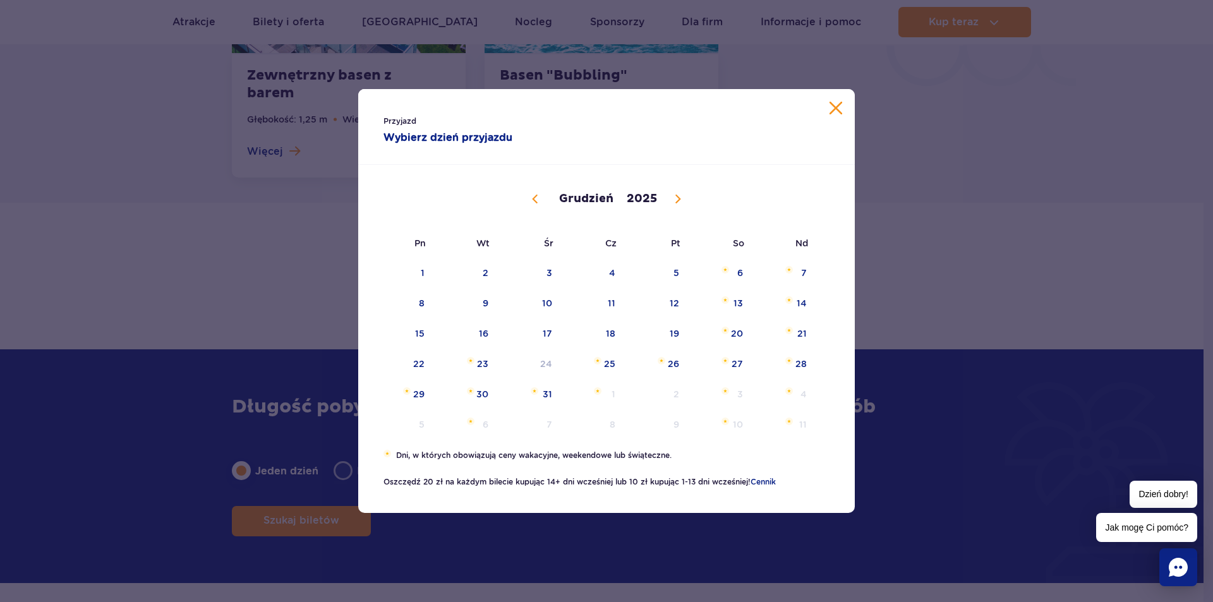
click at [538, 200] on icon at bounding box center [535, 199] width 9 height 9
select select "10"
click at [423, 330] on span "10" at bounding box center [403, 333] width 64 height 29
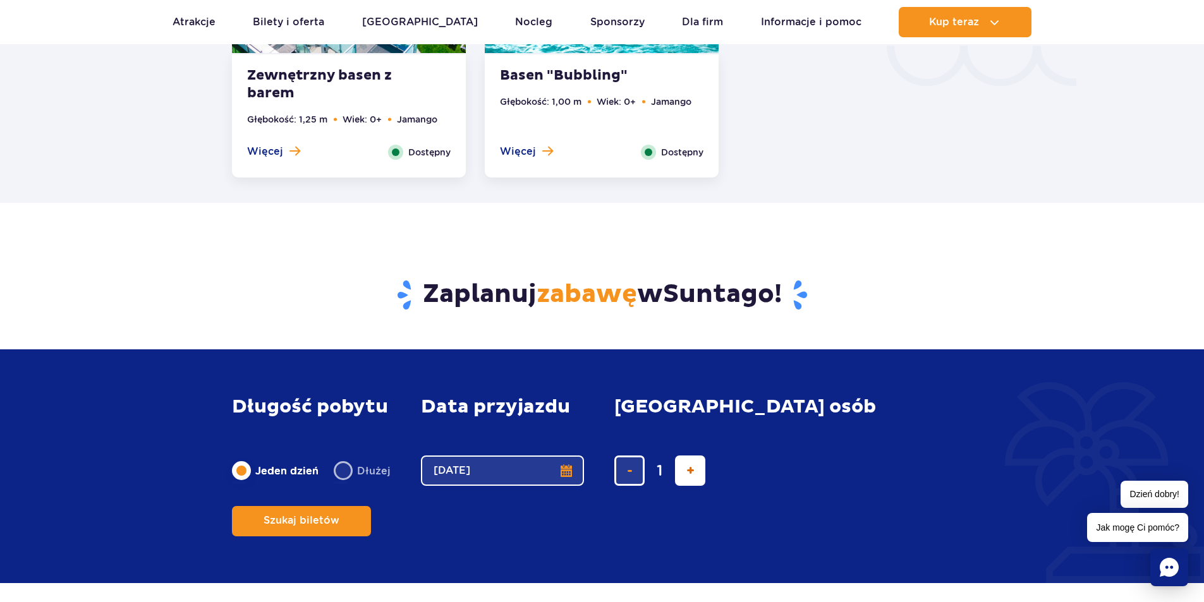
click at [686, 471] on span "dodaj bilet" at bounding box center [690, 471] width 8 height 0
type input "4"
click at [334, 515] on span "Szukaj biletów" at bounding box center [296, 520] width 76 height 11
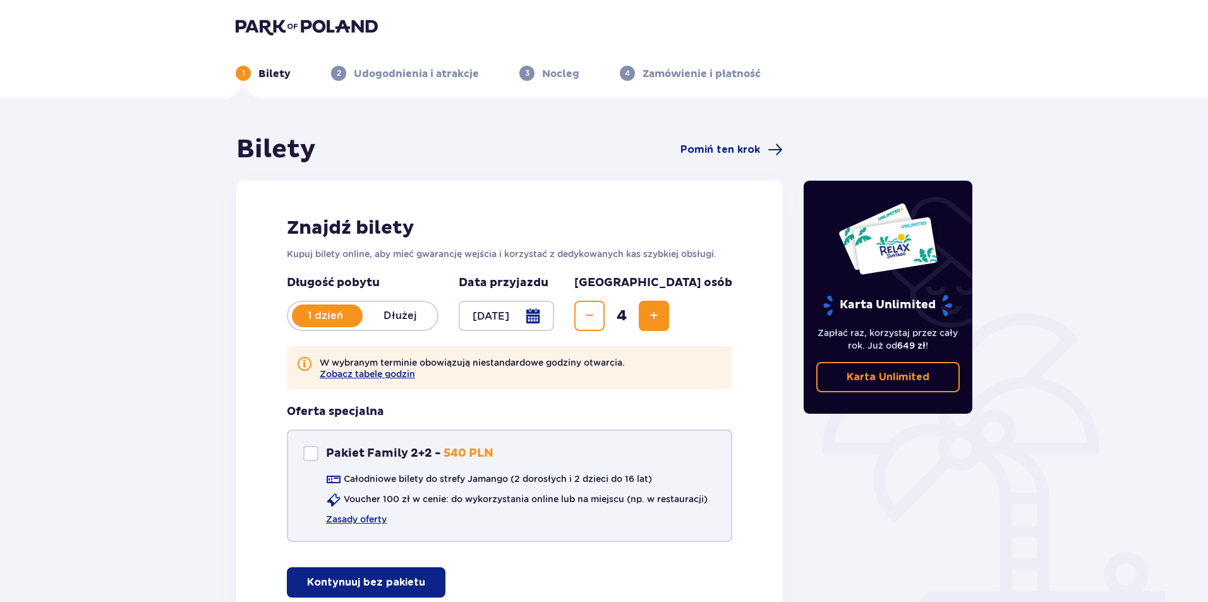
click at [315, 451] on div at bounding box center [310, 453] width 15 height 15
checkbox input "true"
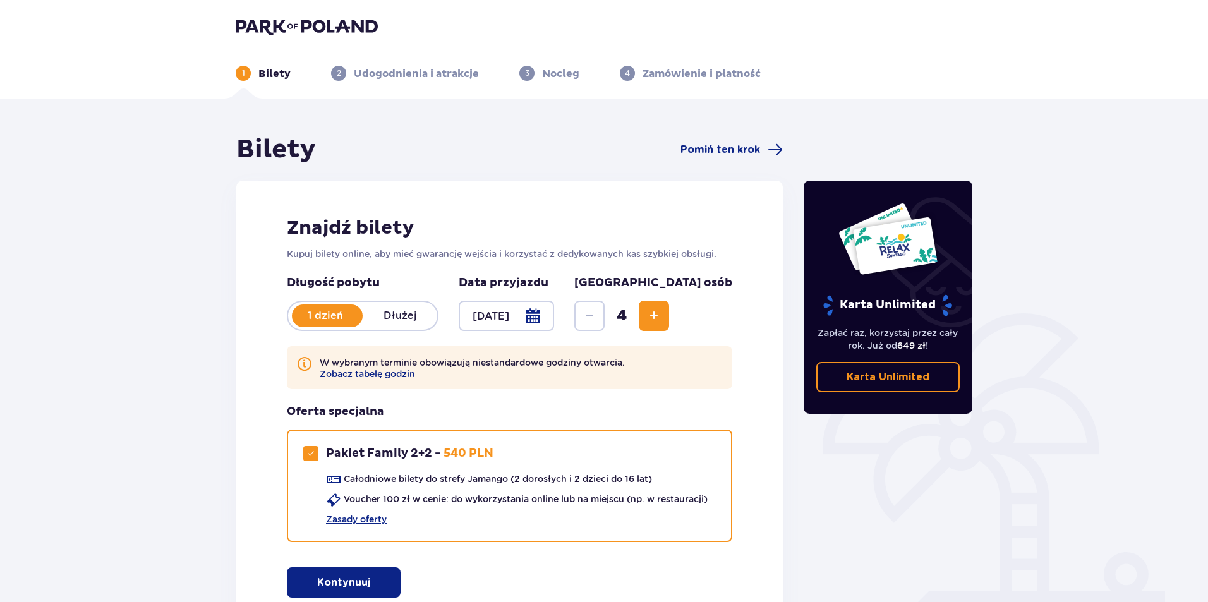
scroll to position [107, 0]
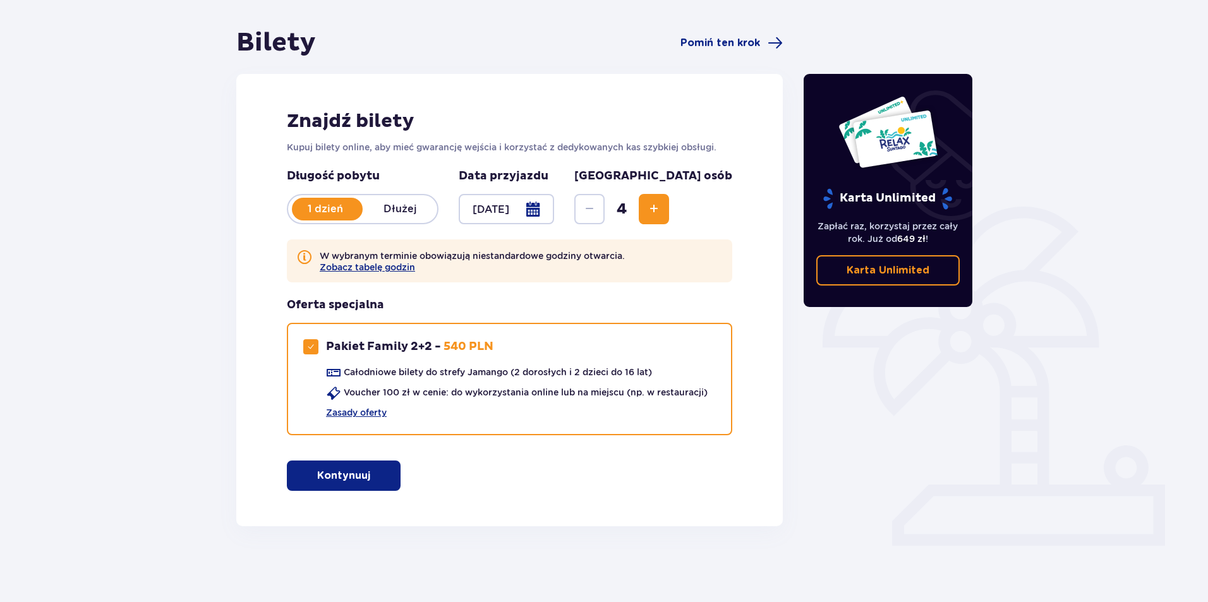
click at [414, 206] on p "Dłużej" at bounding box center [400, 209] width 75 height 14
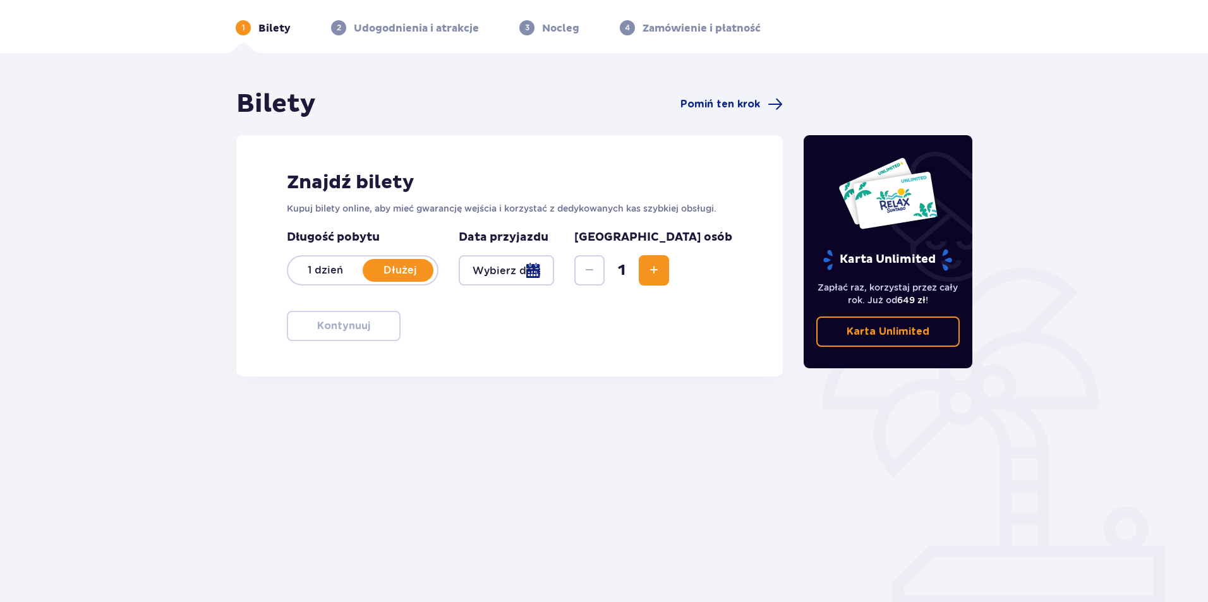
scroll to position [45, 0]
click at [541, 272] on div at bounding box center [506, 270] width 95 height 30
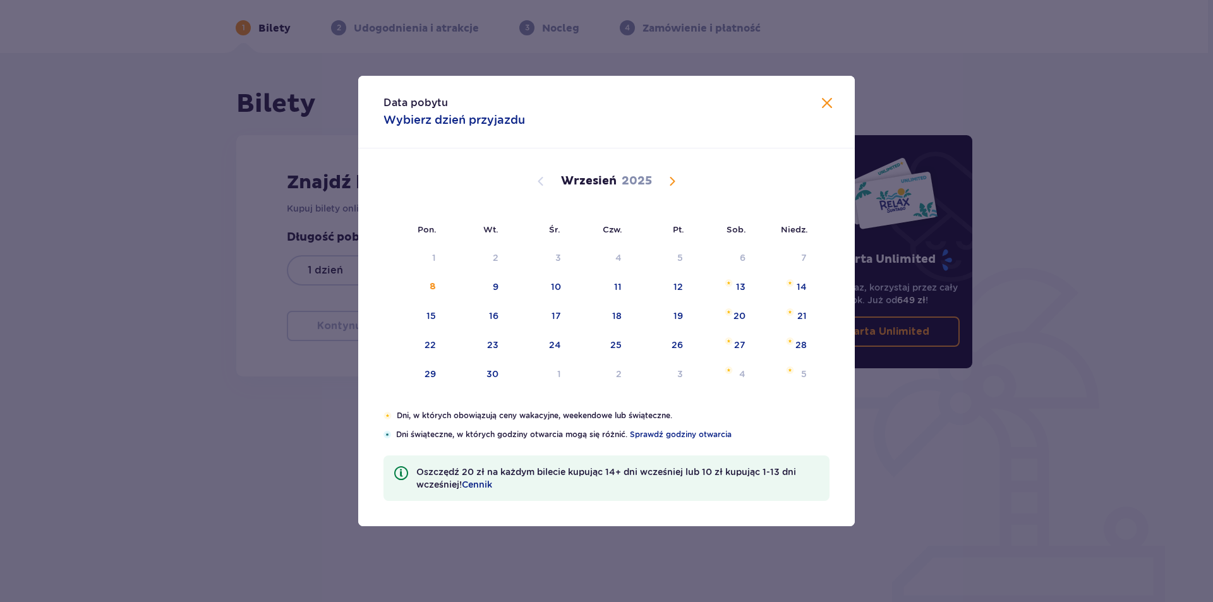
click at [677, 181] on span "Calendar" at bounding box center [672, 181] width 15 height 15
click at [801, 286] on div "9" at bounding box center [804, 287] width 6 height 13
click at [416, 315] on div "10" at bounding box center [415, 317] width 63 height 28
type input "09.11.25 - 10.11.25"
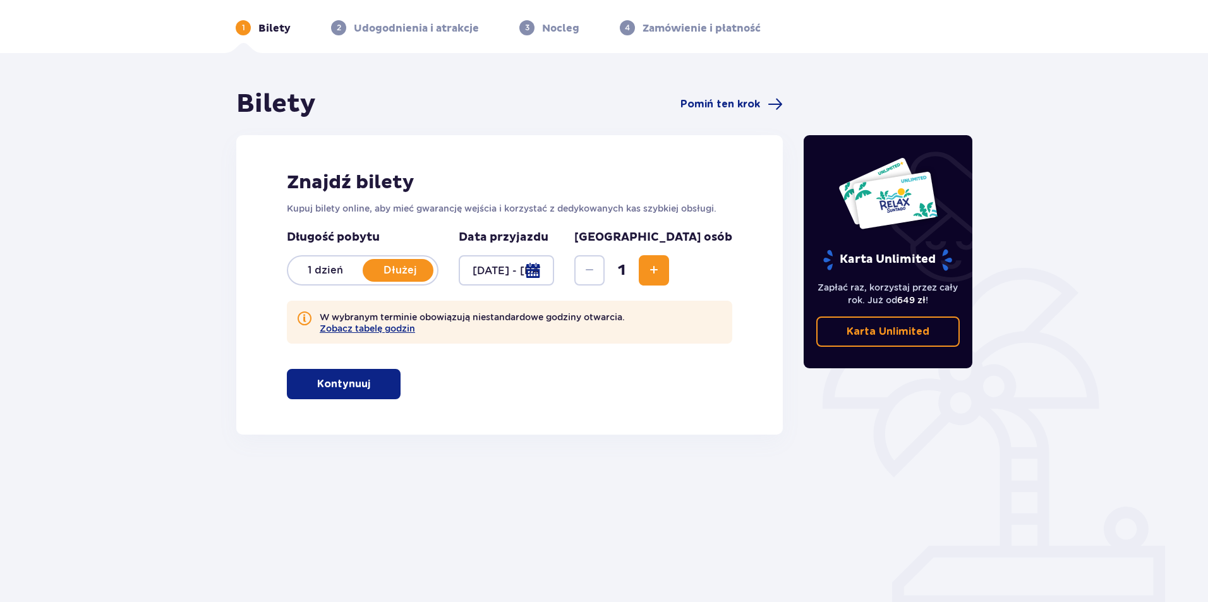
click at [669, 274] on button "Increase" at bounding box center [654, 270] width 30 height 30
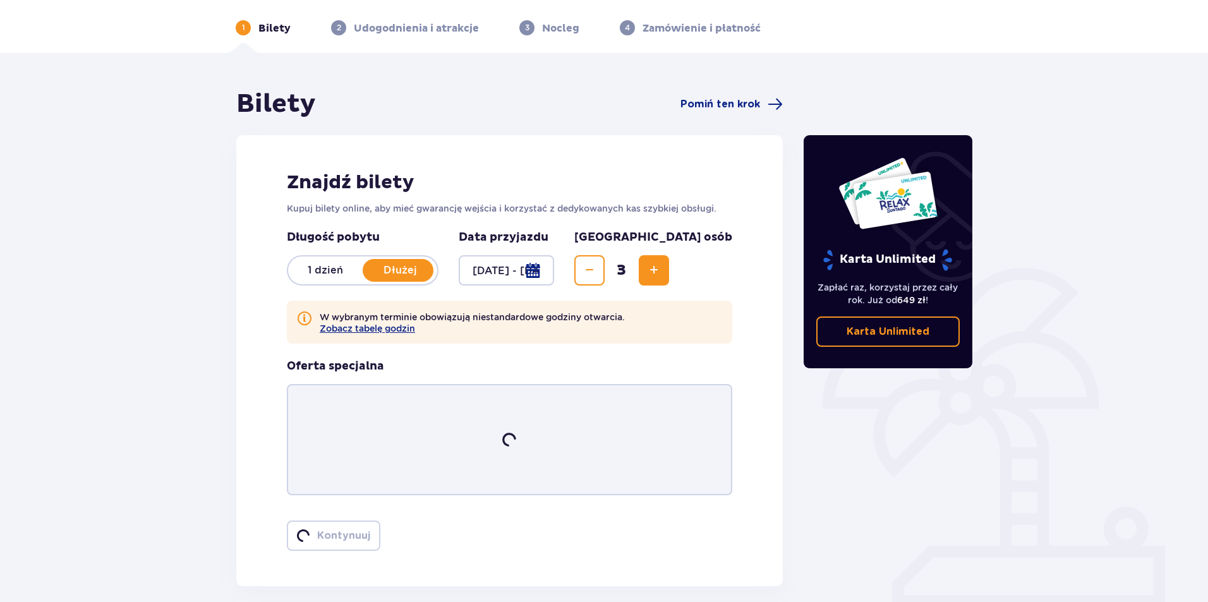
click at [669, 274] on button "Increase" at bounding box center [654, 270] width 30 height 30
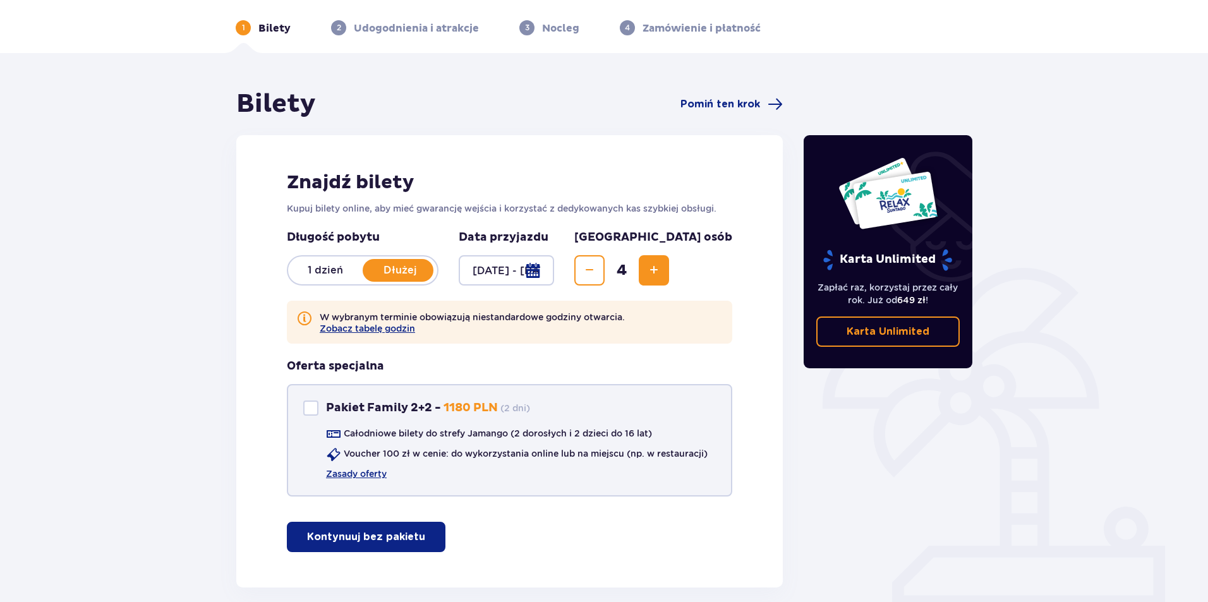
click at [311, 407] on div at bounding box center [310, 408] width 15 height 15
checkbox input "true"
click at [375, 472] on link "Zasady oferty" at bounding box center [356, 474] width 61 height 13
